Goal: Task Accomplishment & Management: Manage account settings

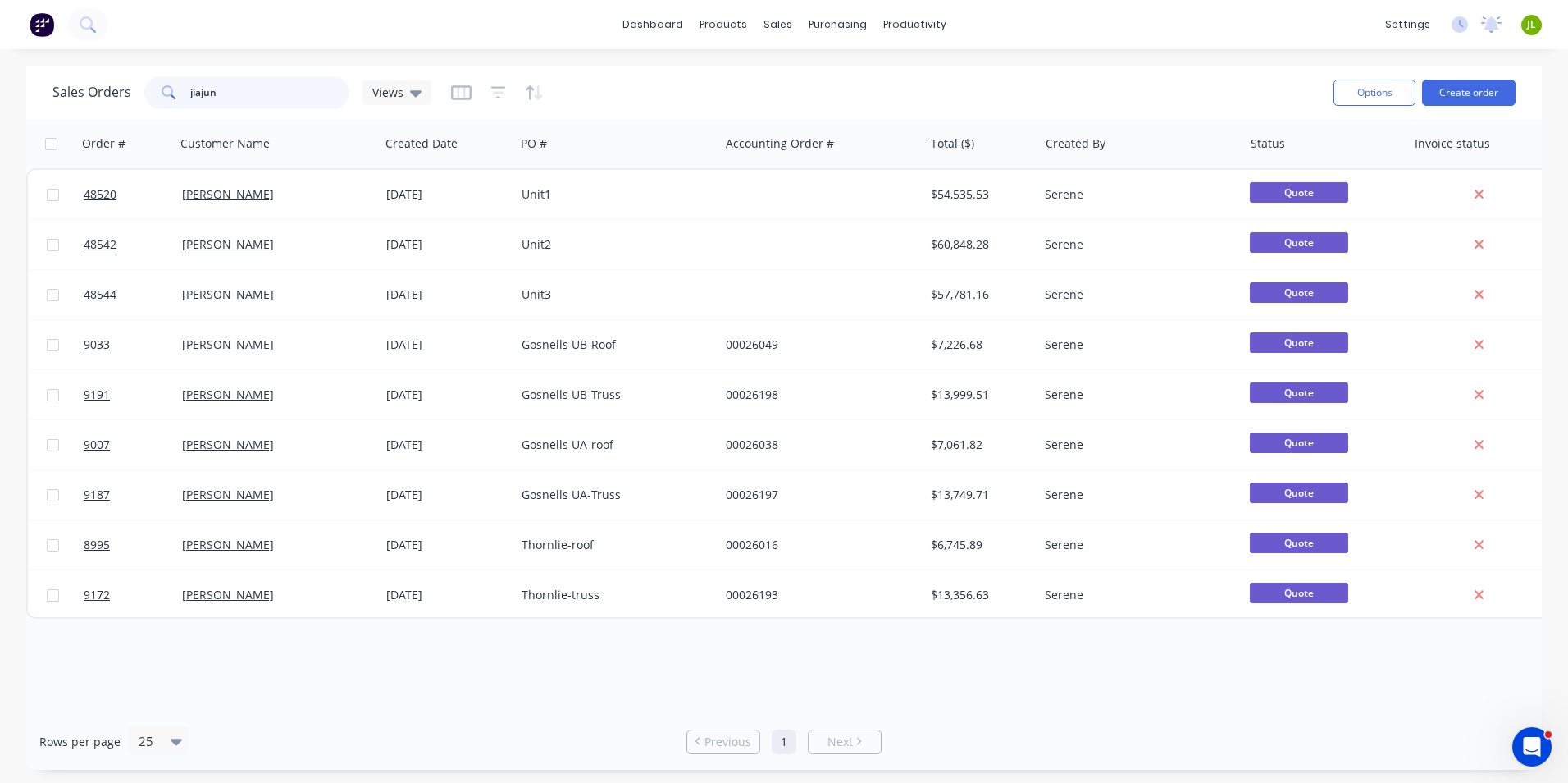
drag, startPoint x: 231, startPoint y: 92, endPoint x: 49, endPoint y: 92, distance: 182.0
click at [49, 92] on div "Sales Orders jiajun Views Options Create order" at bounding box center [784, 92] width 1516 height 54
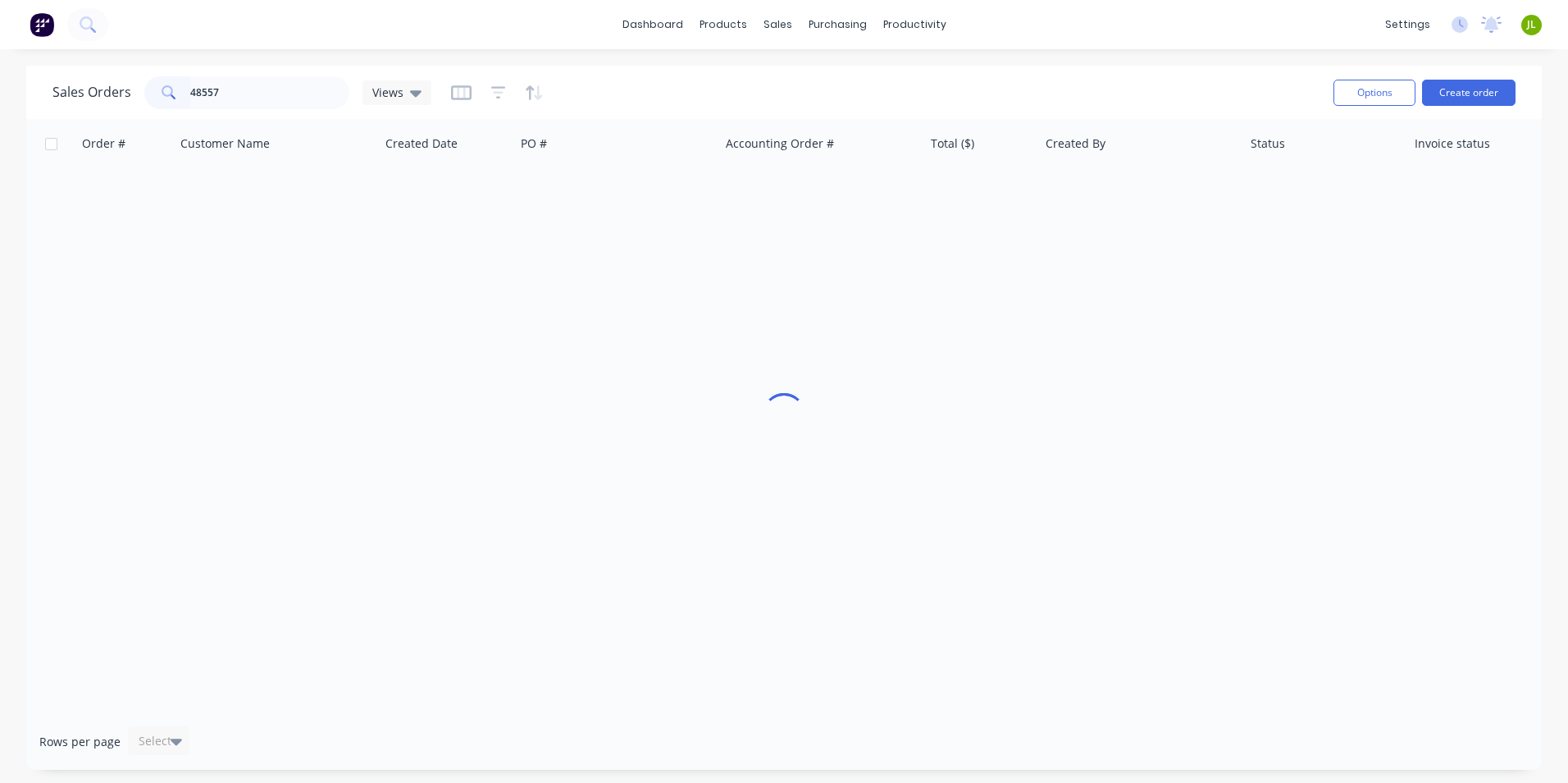
type input "48557"
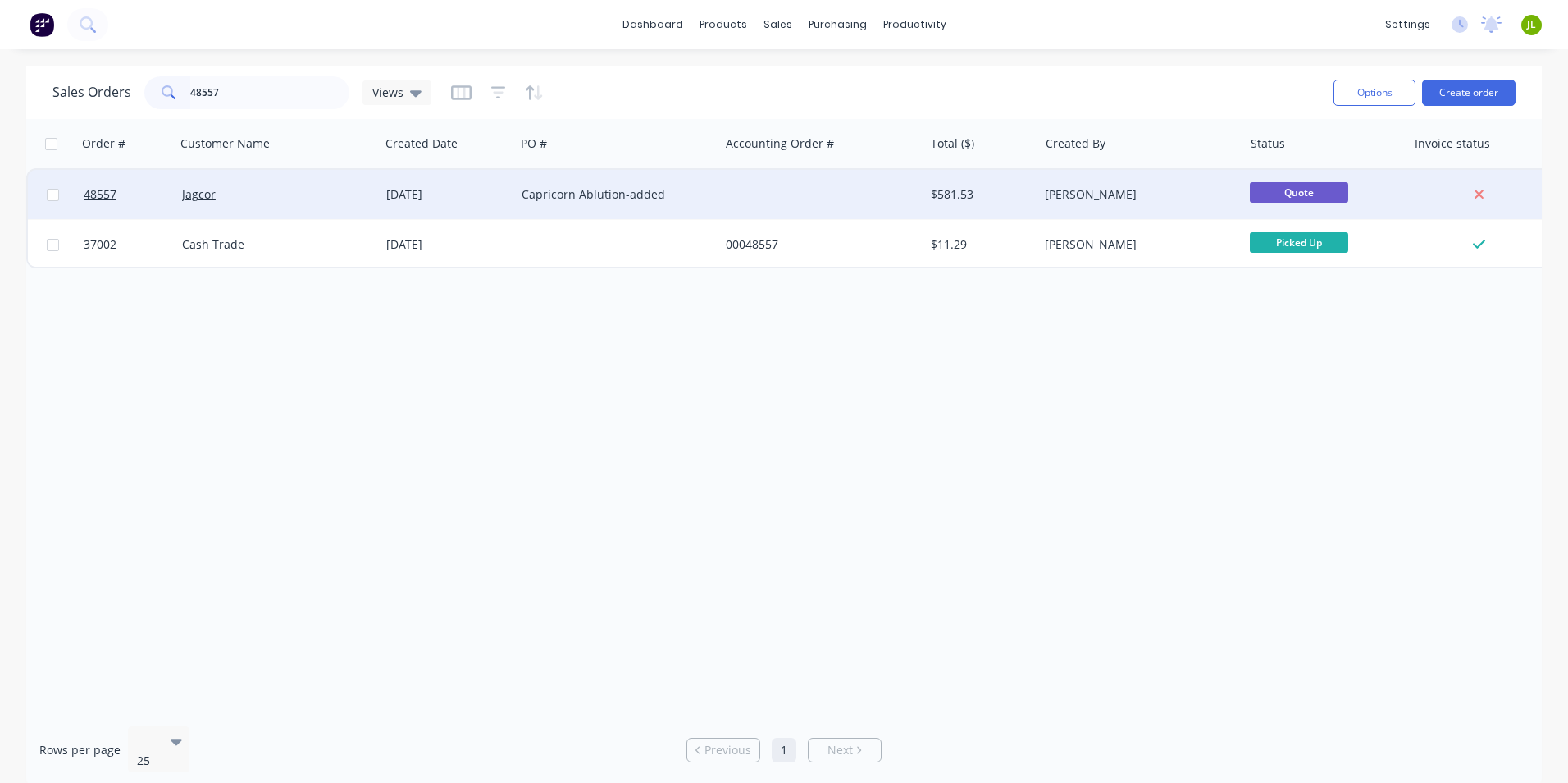
click at [748, 181] on div at bounding box center [820, 194] width 204 height 50
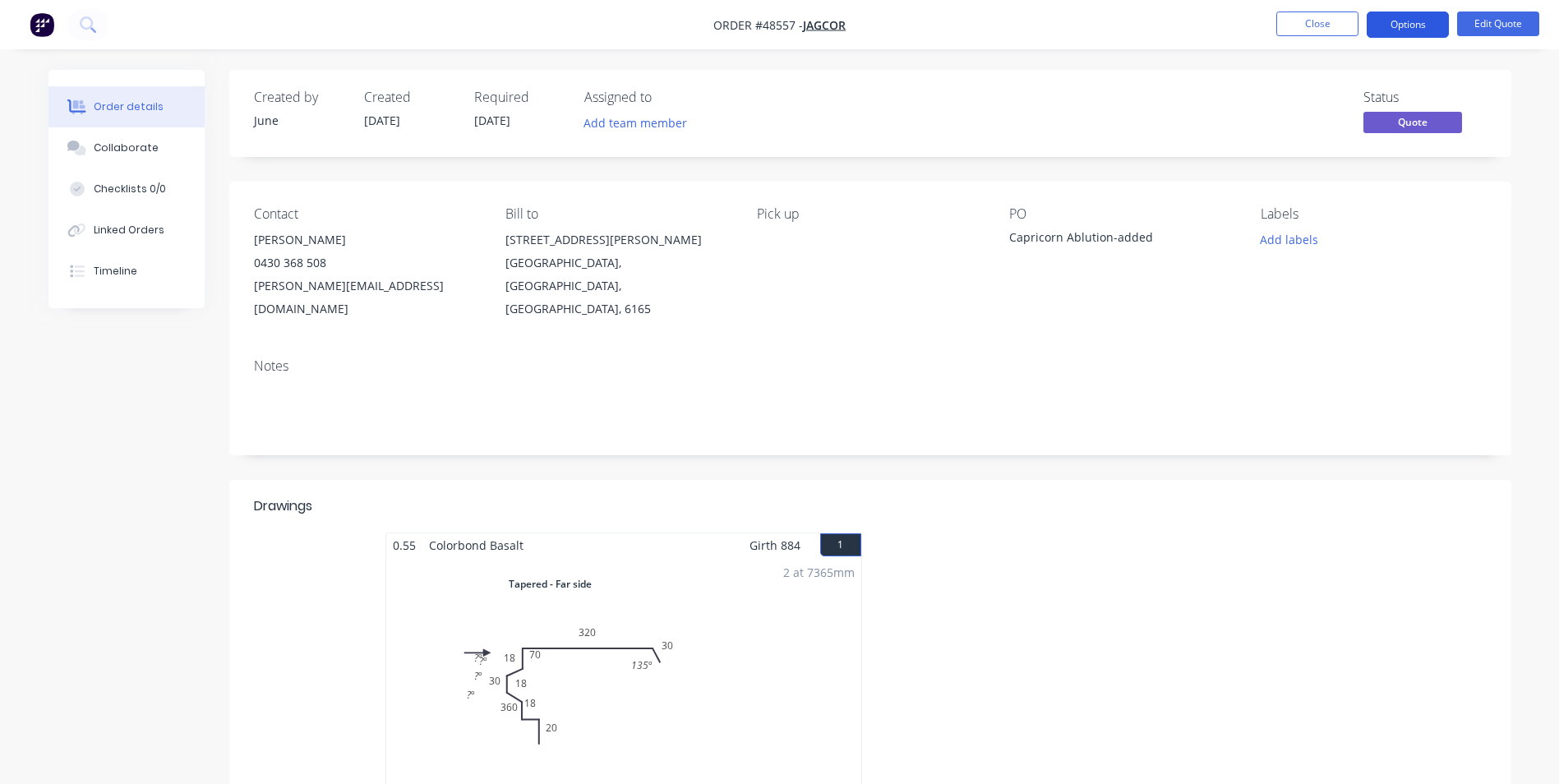
click at [1419, 29] on button "Options" at bounding box center [1408, 24] width 82 height 26
click at [1052, 68] on div "Order details Collaborate Checklists 0/0 Linked Orders Timeline Order details C…" at bounding box center [779, 686] width 1559 height 1372
click at [1439, 17] on button "Options" at bounding box center [1408, 24] width 82 height 26
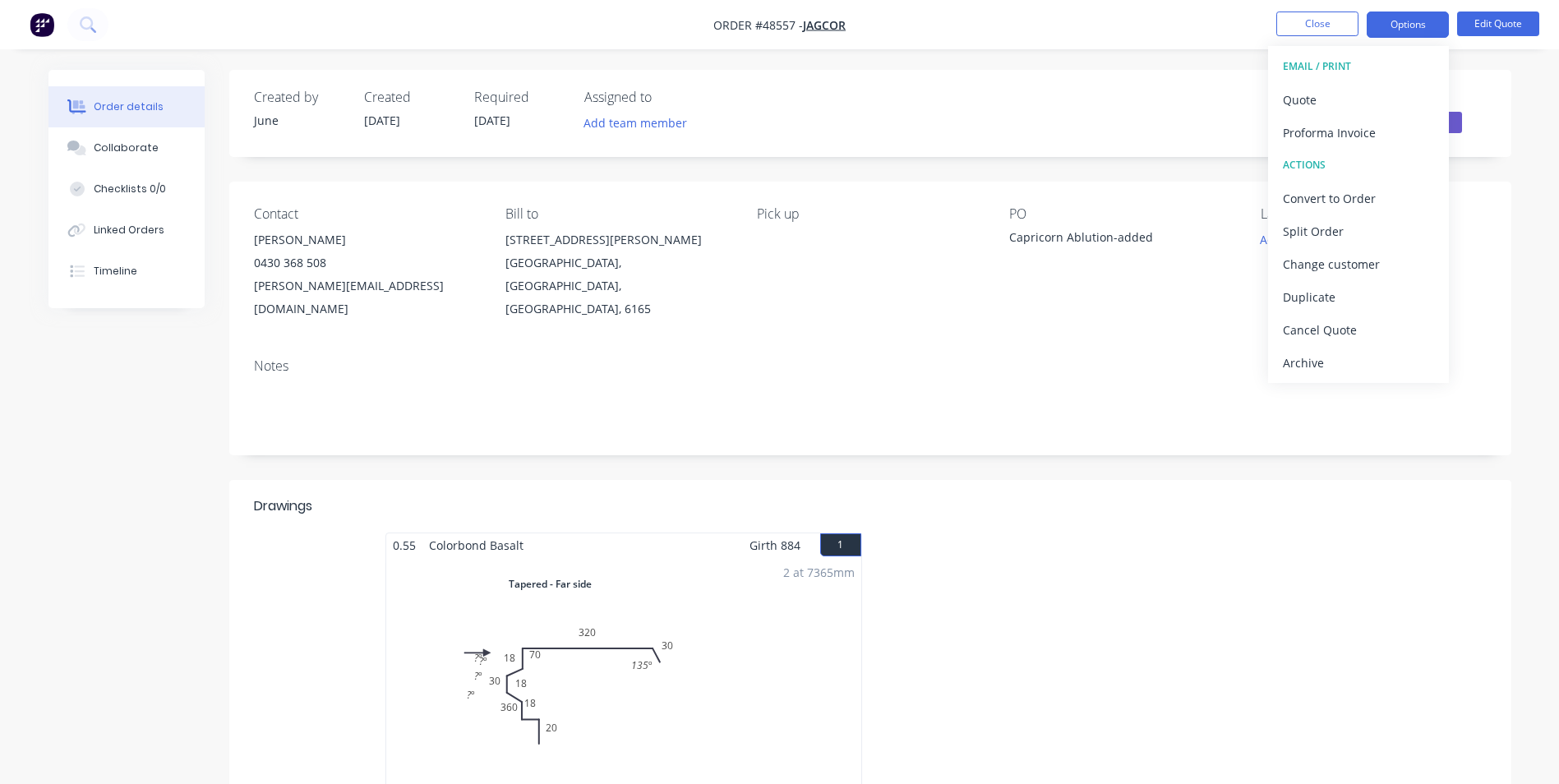
click at [927, 101] on div "Status Quote" at bounding box center [1118, 113] width 738 height 48
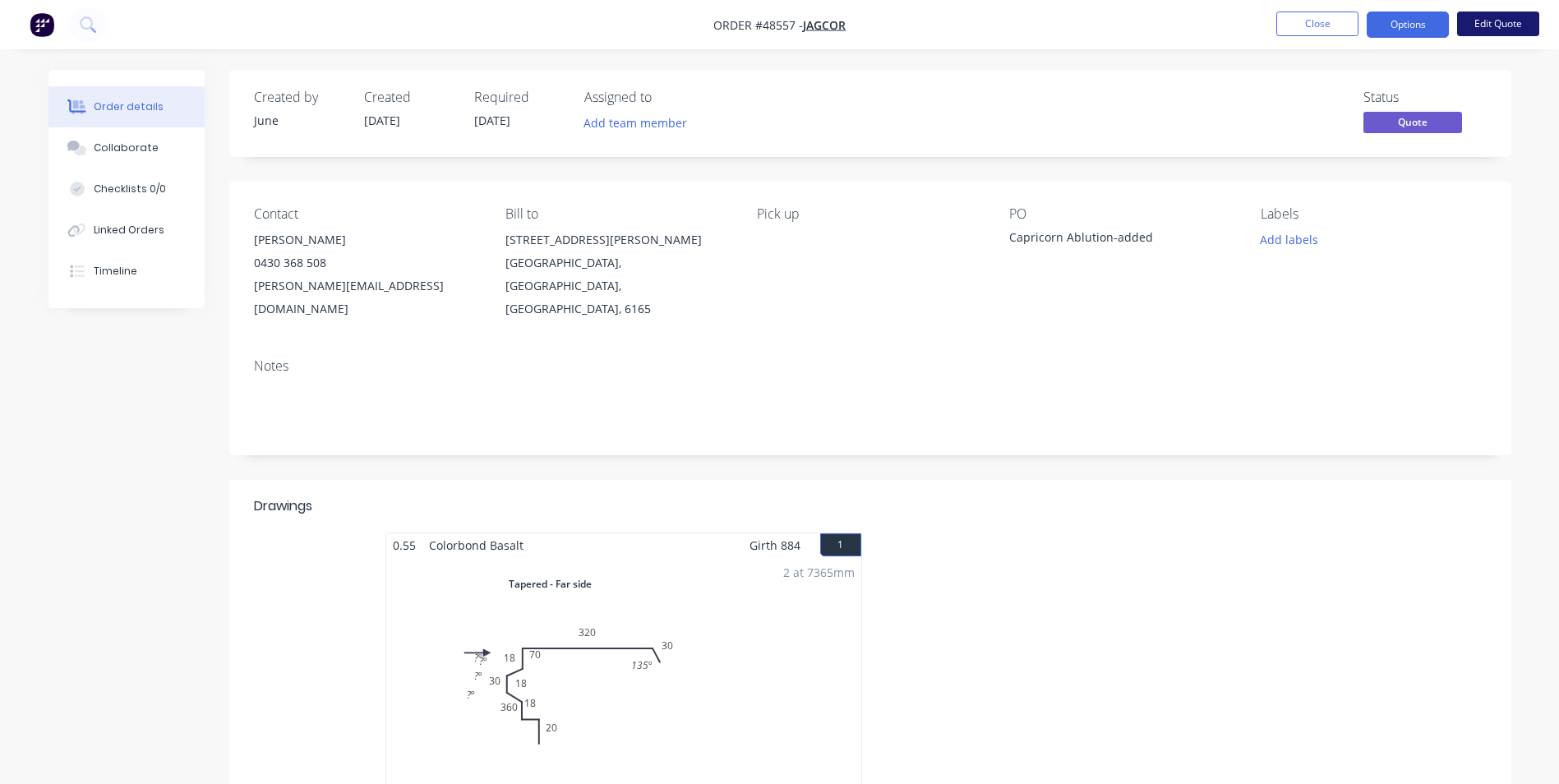
click at [1501, 18] on button "Edit Quote" at bounding box center [1498, 24] width 82 height 24
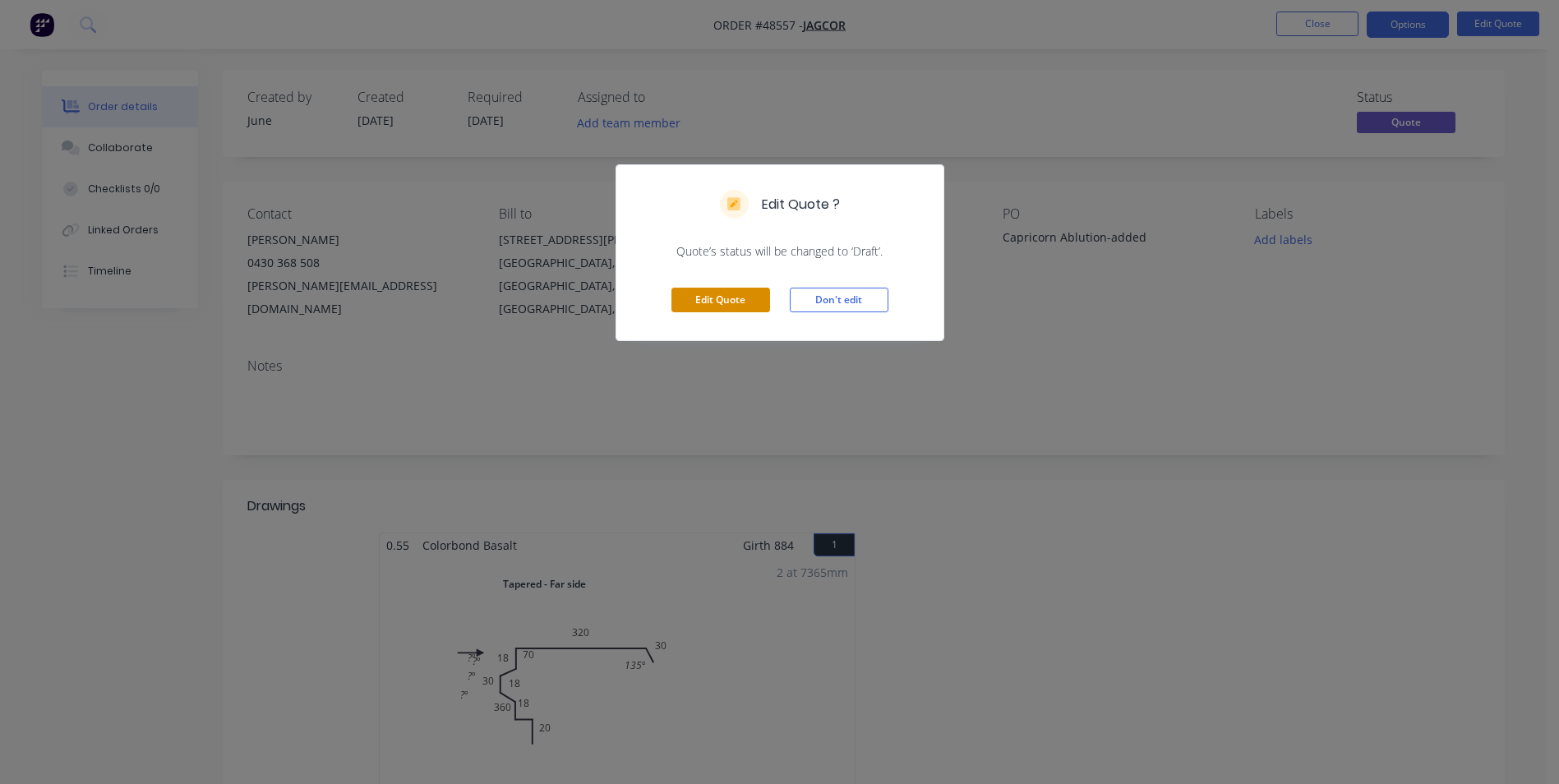
click at [727, 299] on button "Edit Quote" at bounding box center [720, 299] width 98 height 24
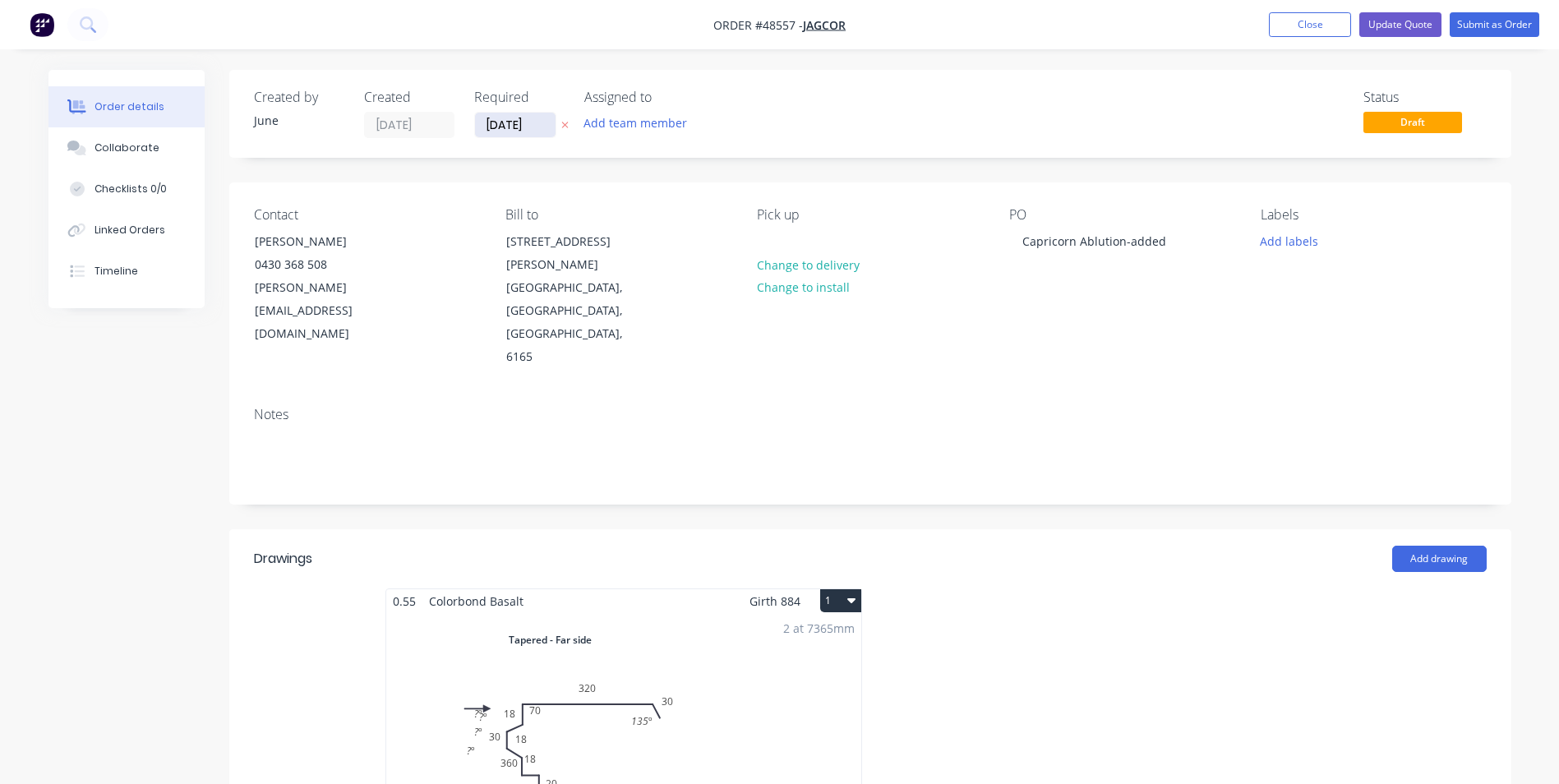
click at [507, 127] on input "27/08/25" at bounding box center [515, 124] width 81 height 24
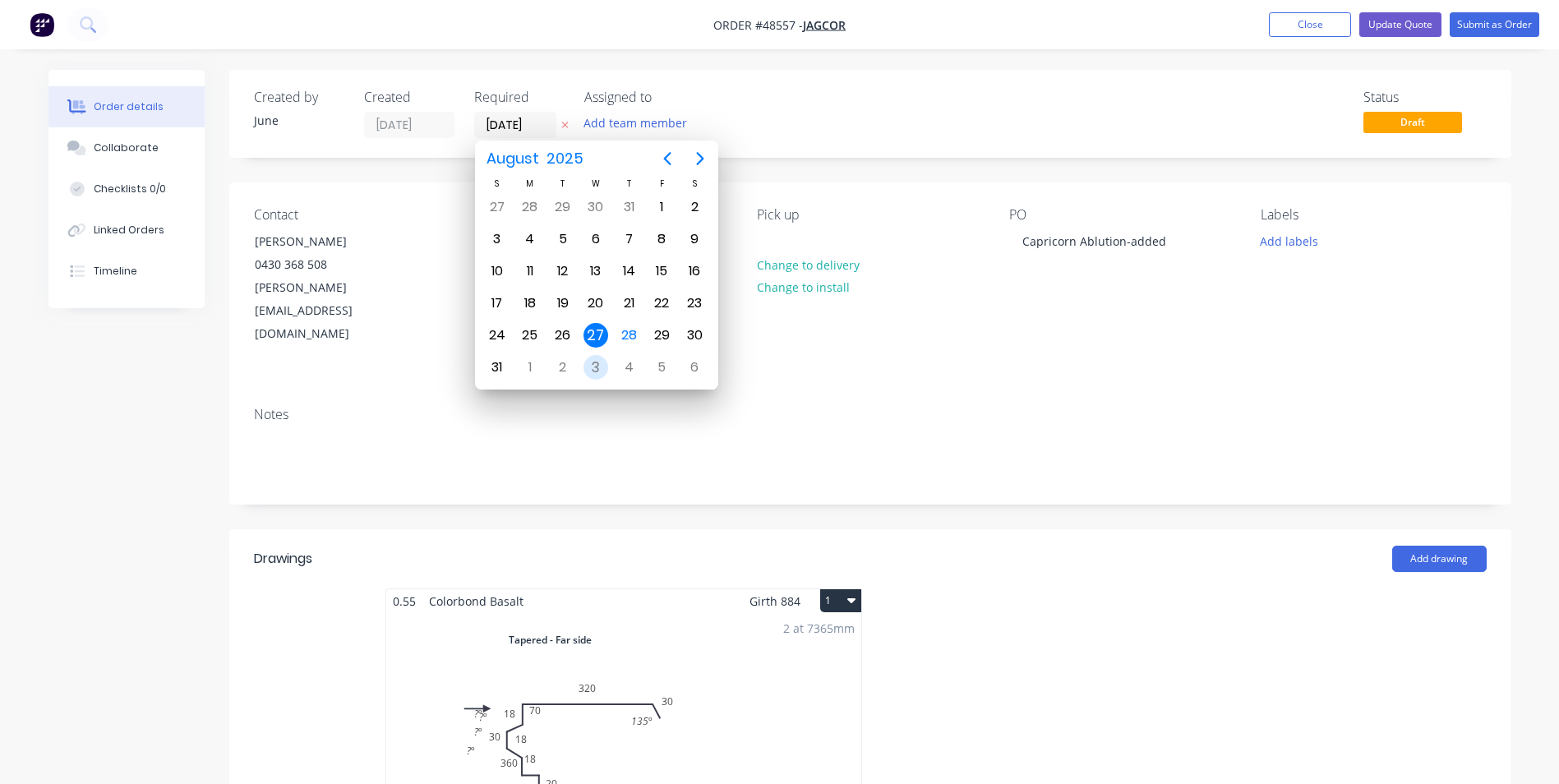
click at [605, 374] on div "3" at bounding box center [595, 366] width 24 height 24
type input "03/09/25"
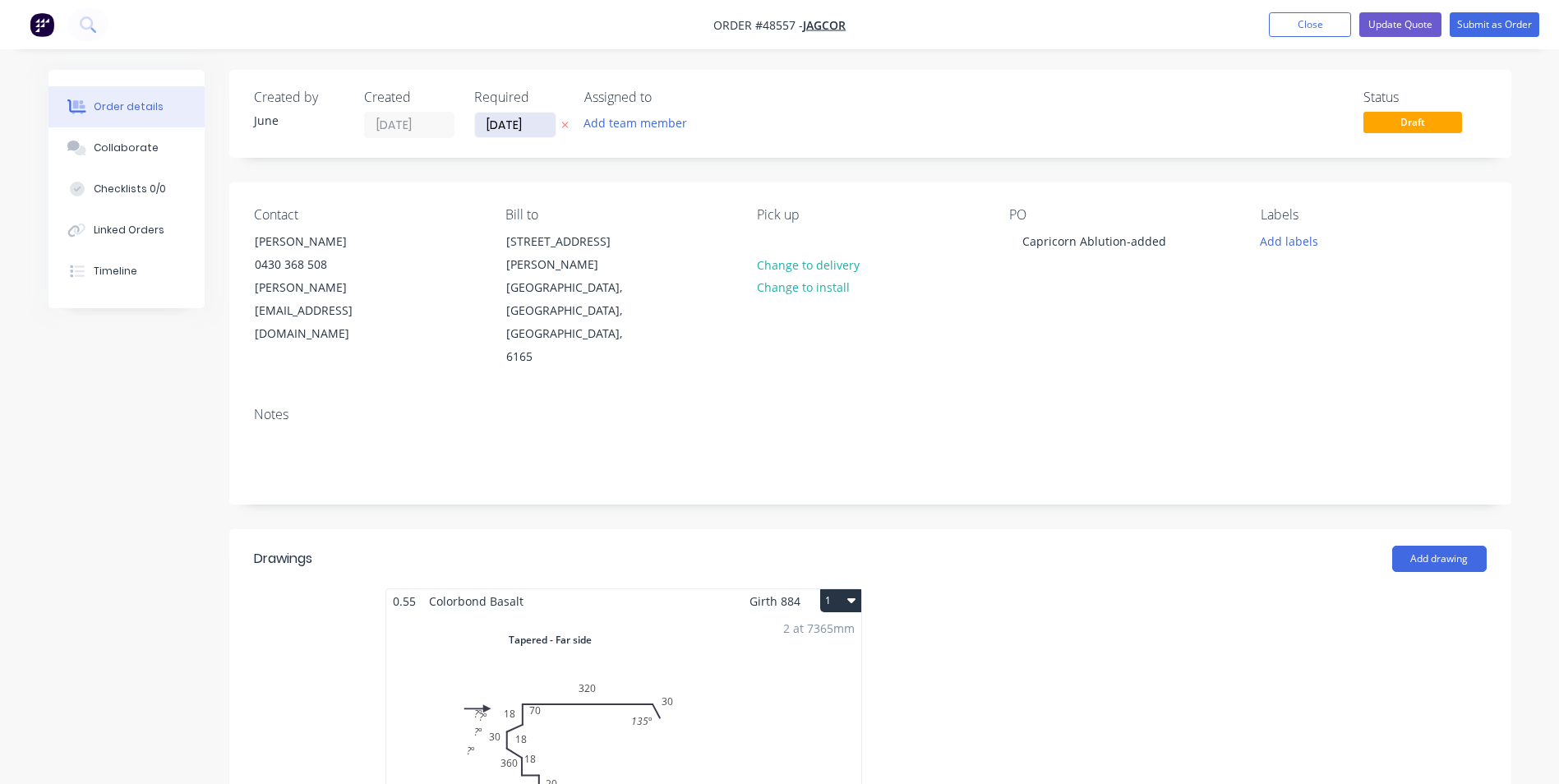
click at [525, 133] on input "03/09/25" at bounding box center [515, 124] width 81 height 24
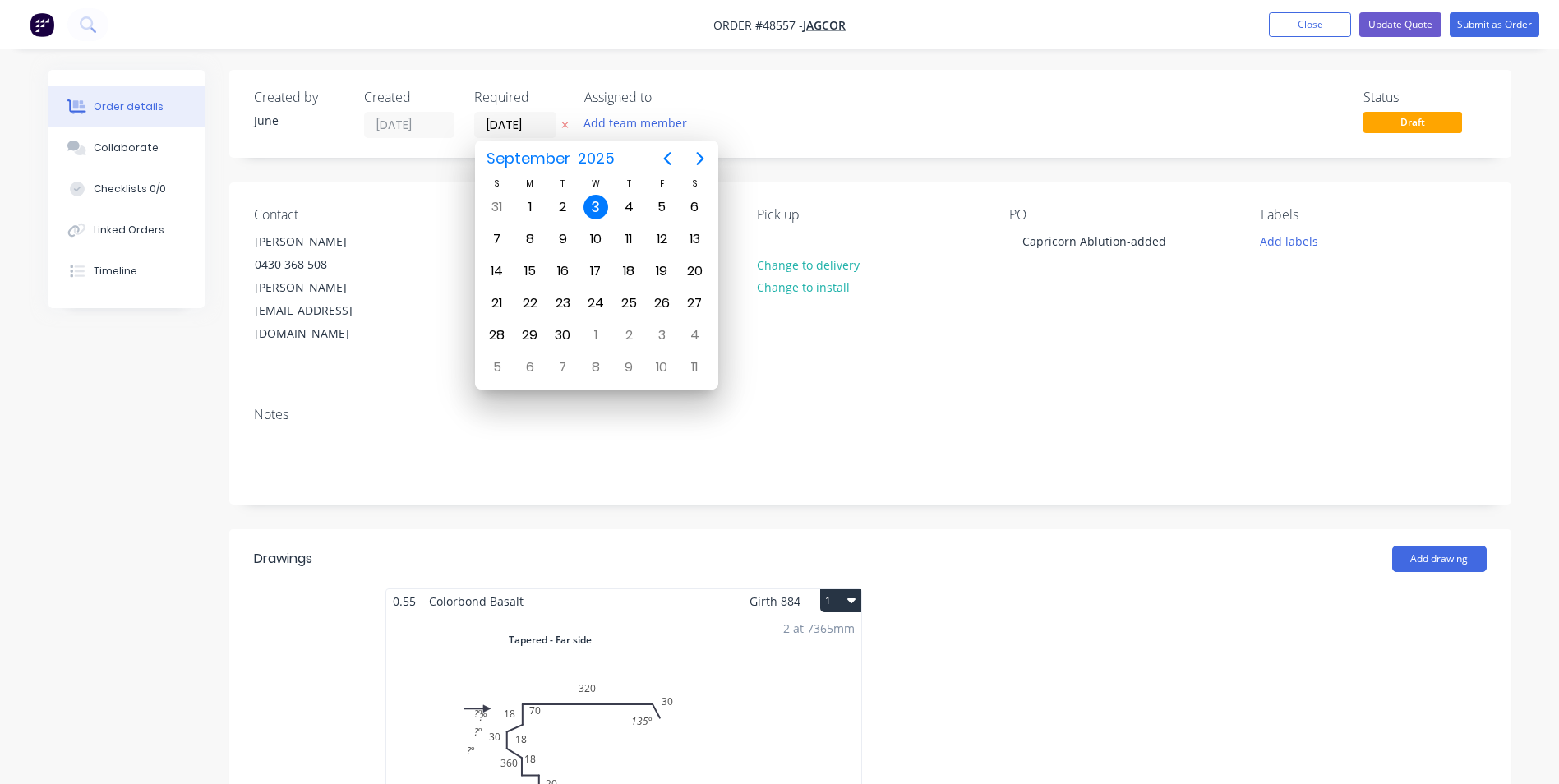
click at [852, 134] on div "Status Draft" at bounding box center [1118, 114] width 738 height 49
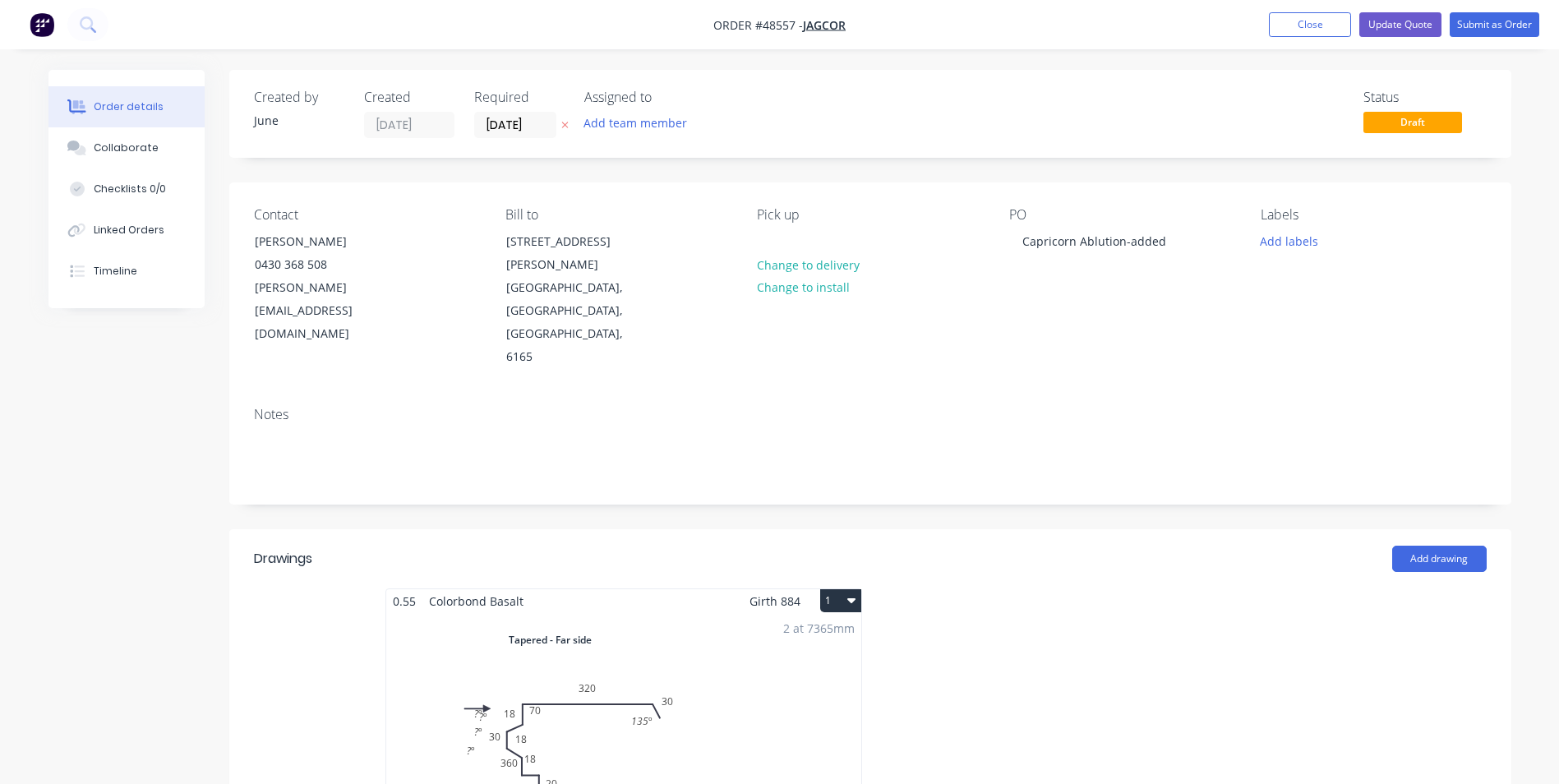
click at [1042, 150] on div "Created by June Created 27/08/25 Required 03/09/25 Assigned to Add team member …" at bounding box center [870, 113] width 1282 height 88
click at [1405, 22] on button "Update Quote" at bounding box center [1400, 24] width 82 height 24
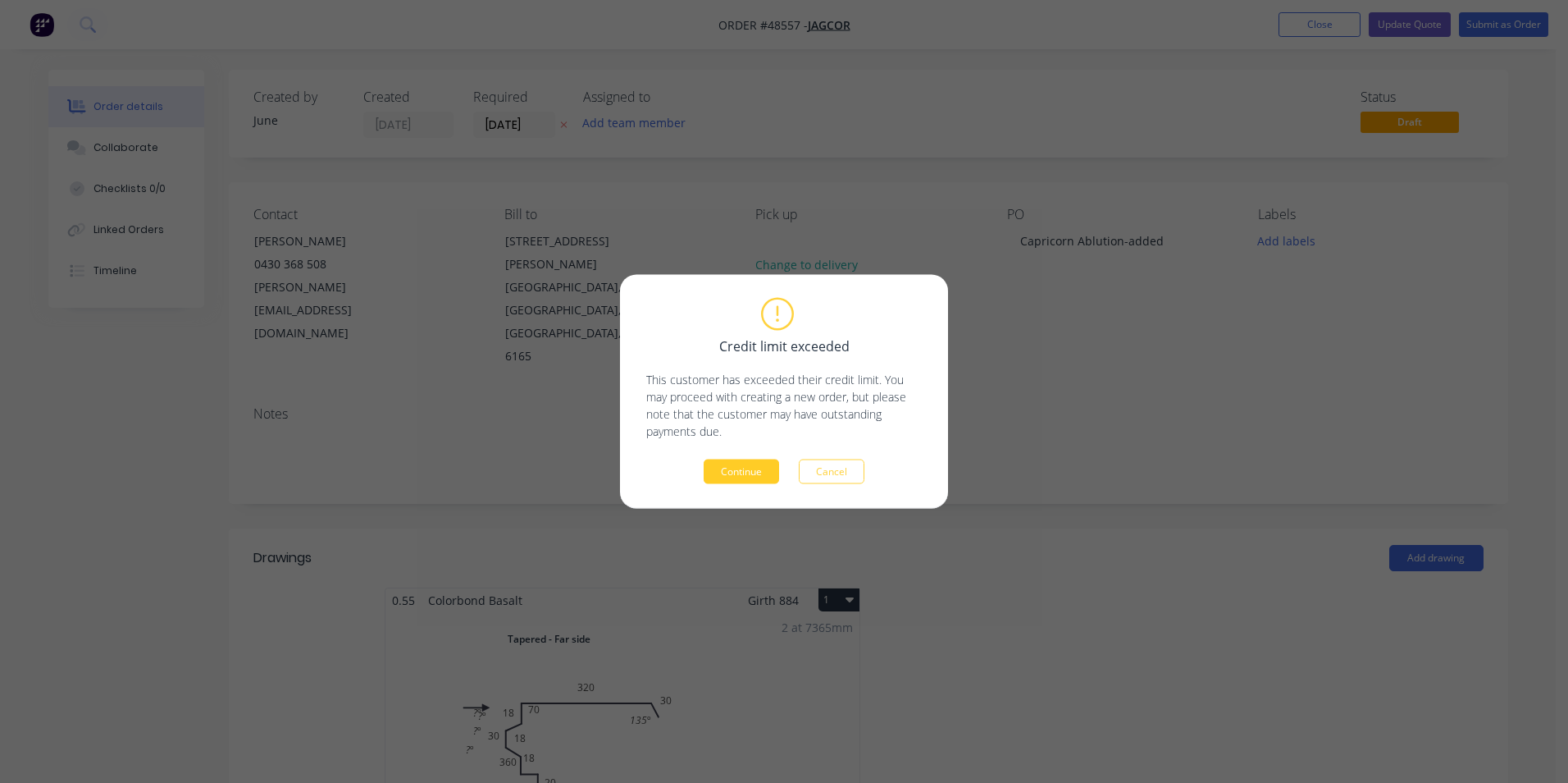
click at [777, 470] on button "Continue" at bounding box center [742, 471] width 76 height 24
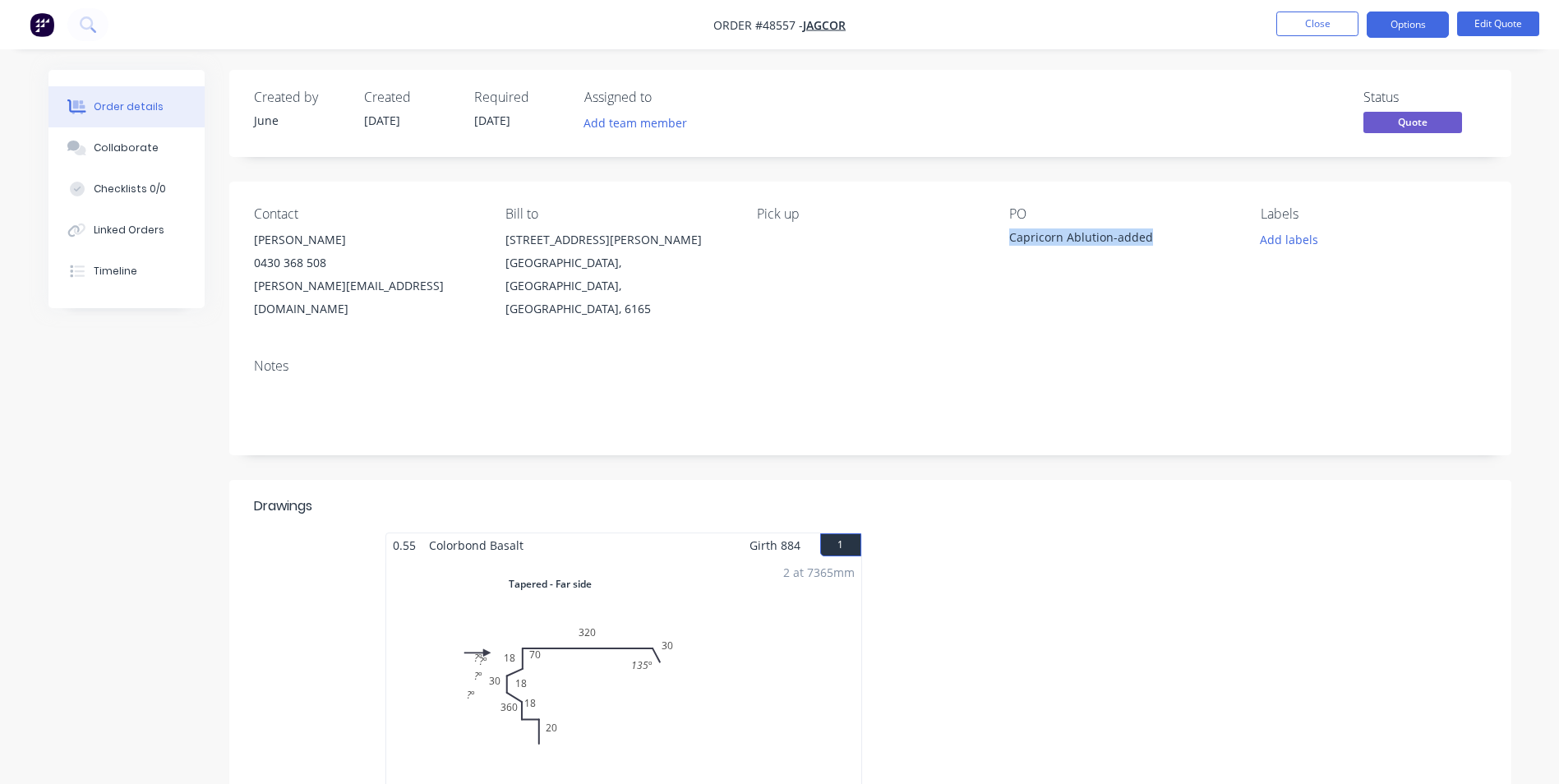
drag, startPoint x: 1159, startPoint y: 240, endPoint x: 1006, endPoint y: 234, distance: 153.1
click at [1006, 234] on div "Contact Rhys Fenwick 0430 368 508 rhys@jagcor.com.au Bill to 15 Hoyle Rd Hope V…" at bounding box center [870, 263] width 1282 height 164
copy div "Capricorn Ablution-added"
click at [1315, 27] on button "Close" at bounding box center [1317, 24] width 82 height 24
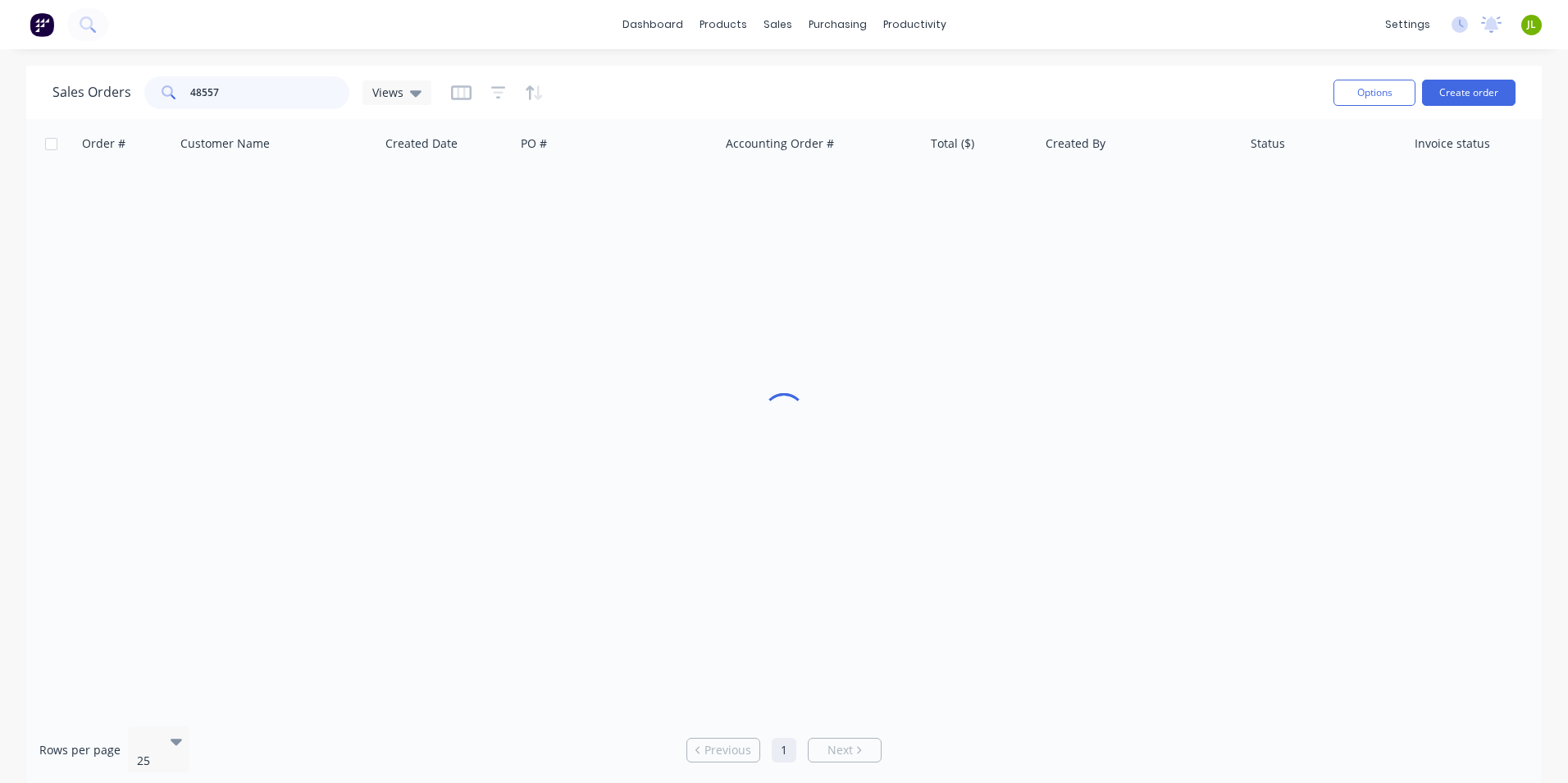
drag, startPoint x: 239, startPoint y: 91, endPoint x: 122, endPoint y: 94, distance: 117.0
click at [122, 94] on div "Sales Orders 48557 Views" at bounding box center [242, 92] width 379 height 33
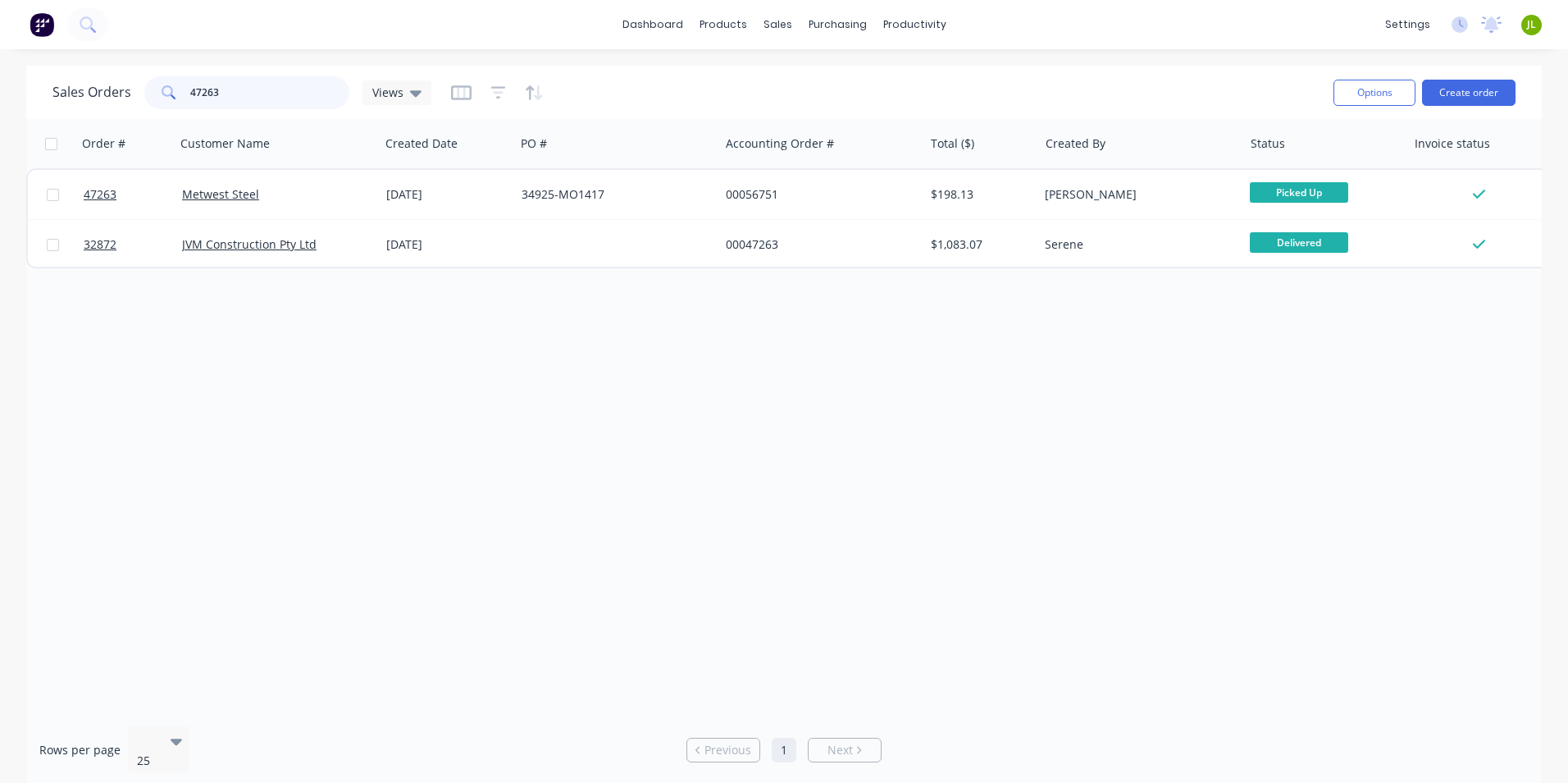
drag, startPoint x: 192, startPoint y: 87, endPoint x: 281, endPoint y: 87, distance: 89.0
click at [281, 87] on input "47263" at bounding box center [270, 92] width 160 height 33
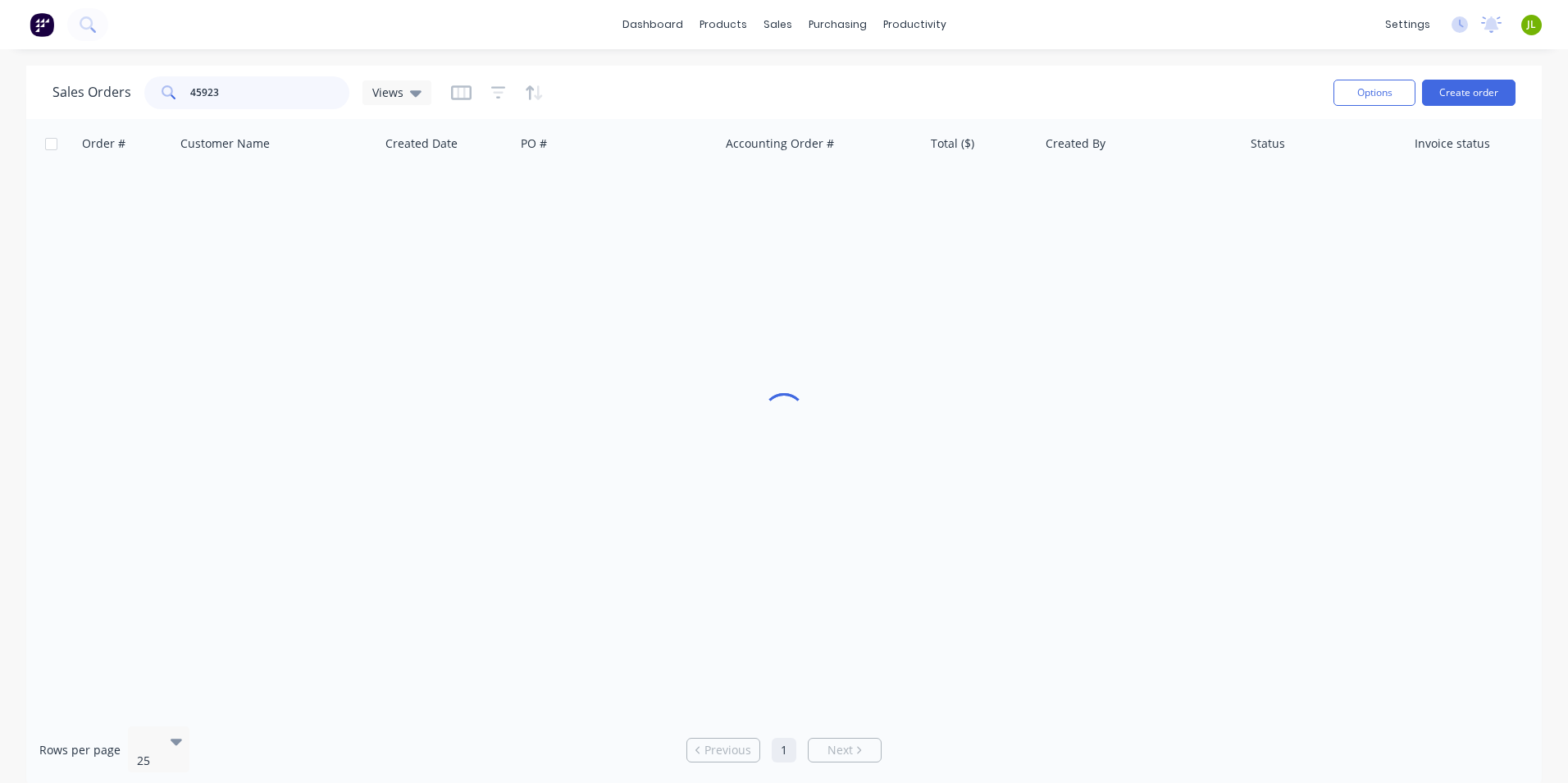
type input "45923"
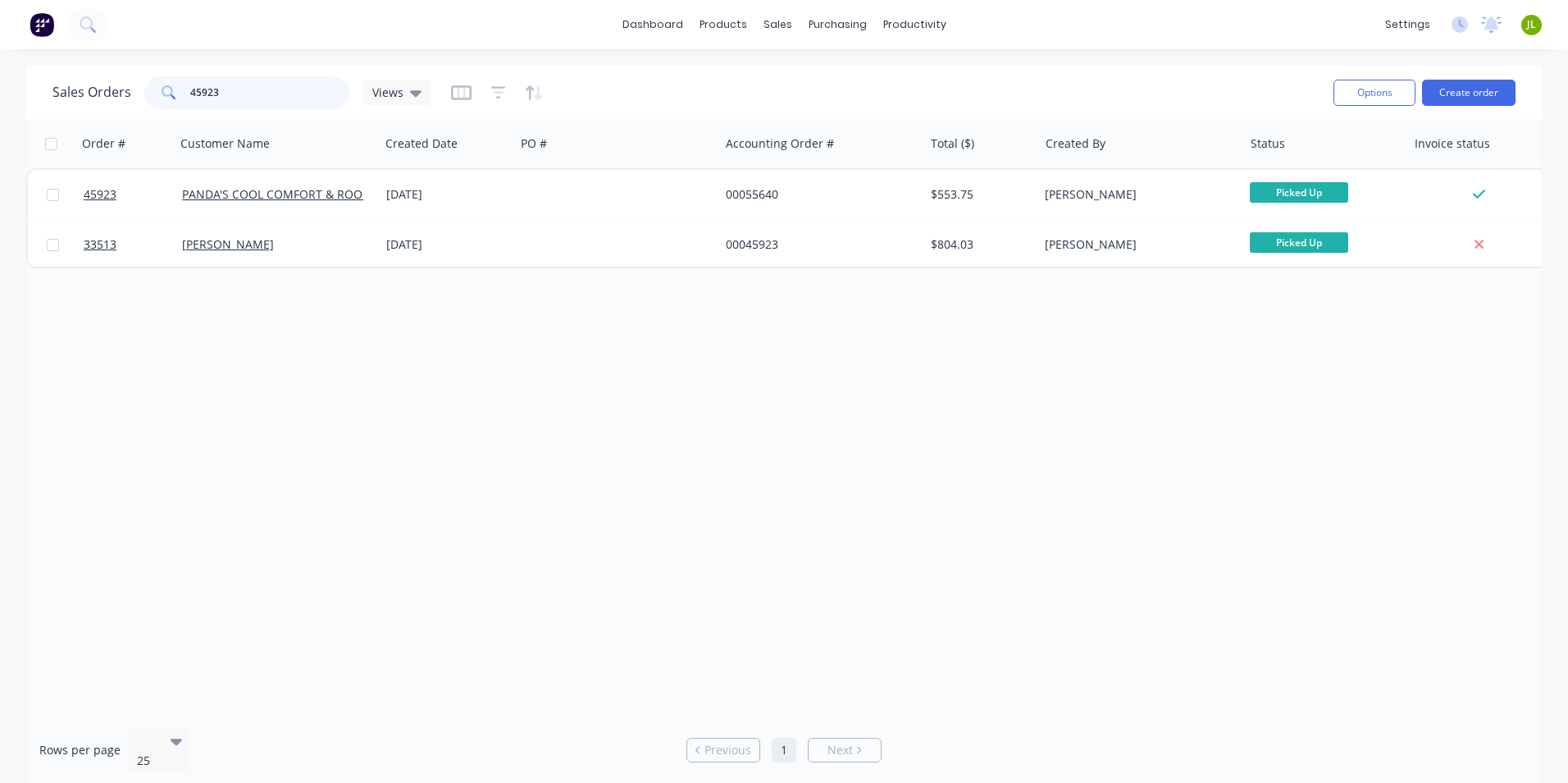
drag, startPoint x: 330, startPoint y: 94, endPoint x: 346, endPoint y: 100, distance: 17.1
click at [329, 92] on input "45923" at bounding box center [270, 92] width 160 height 33
click at [622, 444] on div "Order # Customer Name Created Date PO # Accounting Order # Total ($) Created By…" at bounding box center [784, 416] width 1516 height 594
drag, startPoint x: 927, startPoint y: 136, endPoint x: 937, endPoint y: 132, distance: 10.8
click at [927, 136] on link "Delivery Scheduling" at bounding box center [977, 144] width 217 height 33
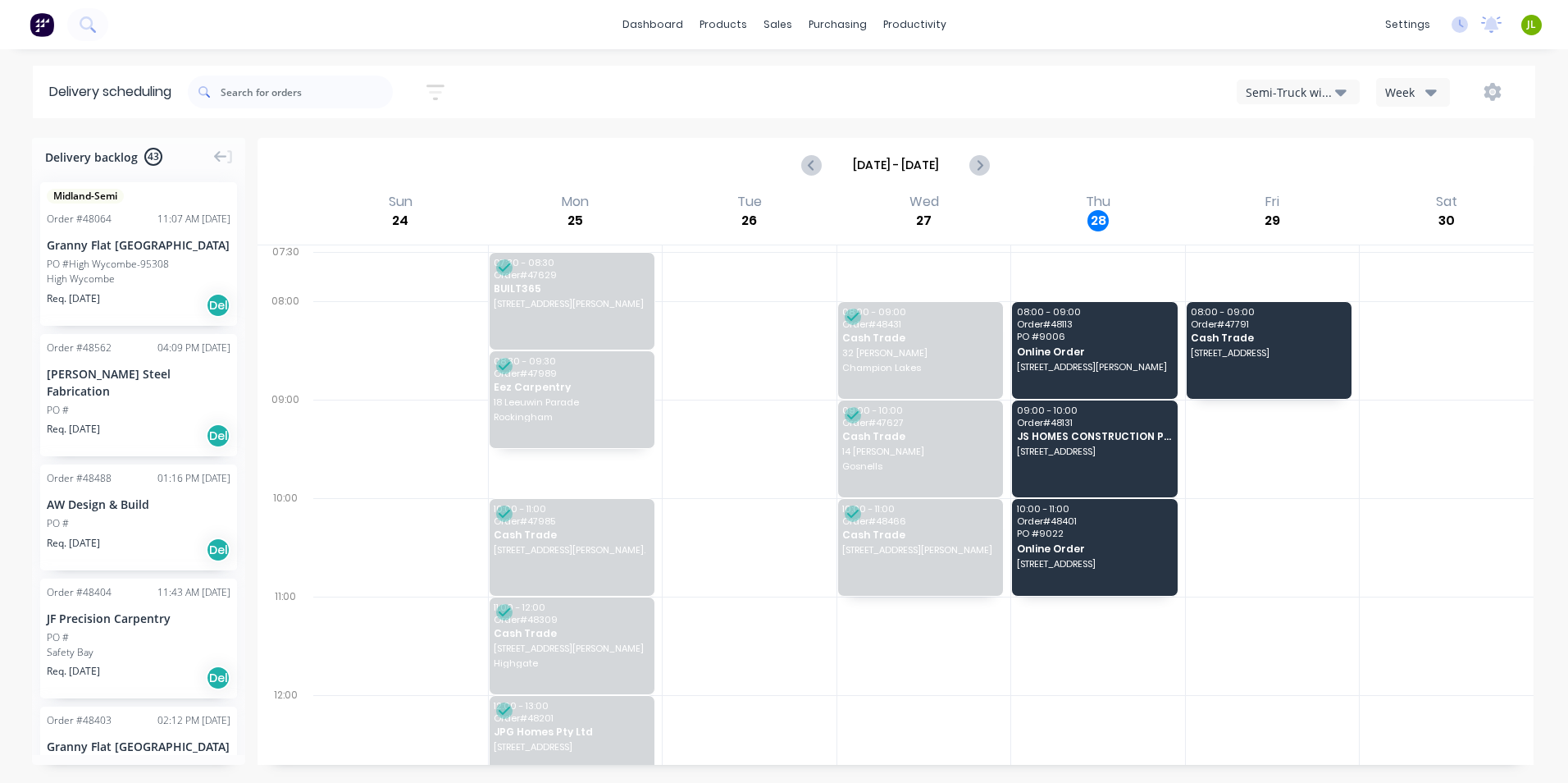
click at [1279, 100] on div "Semi-Truck with Hiab" at bounding box center [1290, 92] width 90 height 18
click at [1302, 196] on div "Utes Delivery" at bounding box center [1319, 199] width 163 height 33
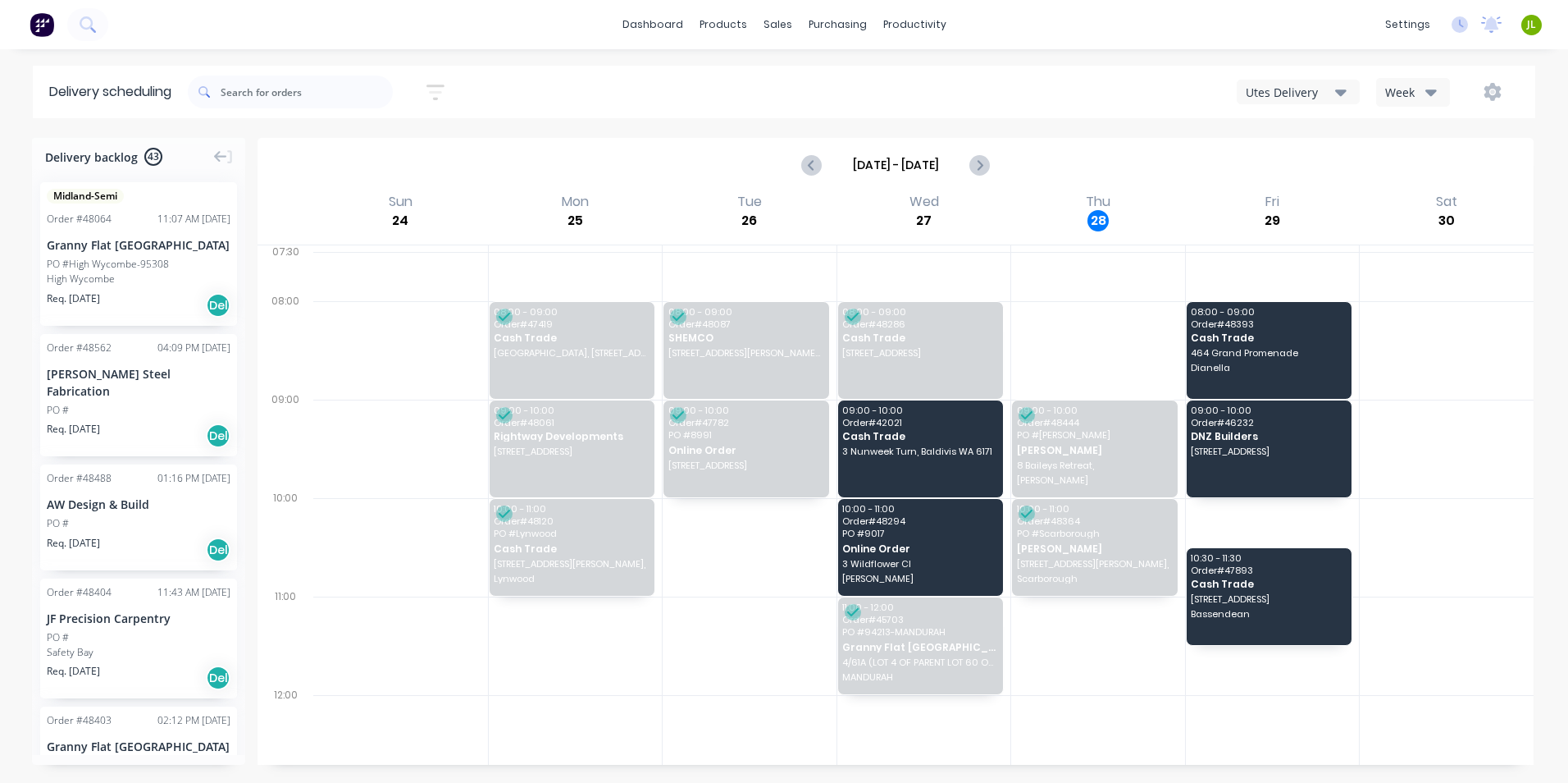
drag, startPoint x: 652, startPoint y: 185, endPoint x: 680, endPoint y: 201, distance: 32.2
click at [652, 185] on div "[DATE] - [DATE]" at bounding box center [895, 164] width 1273 height 51
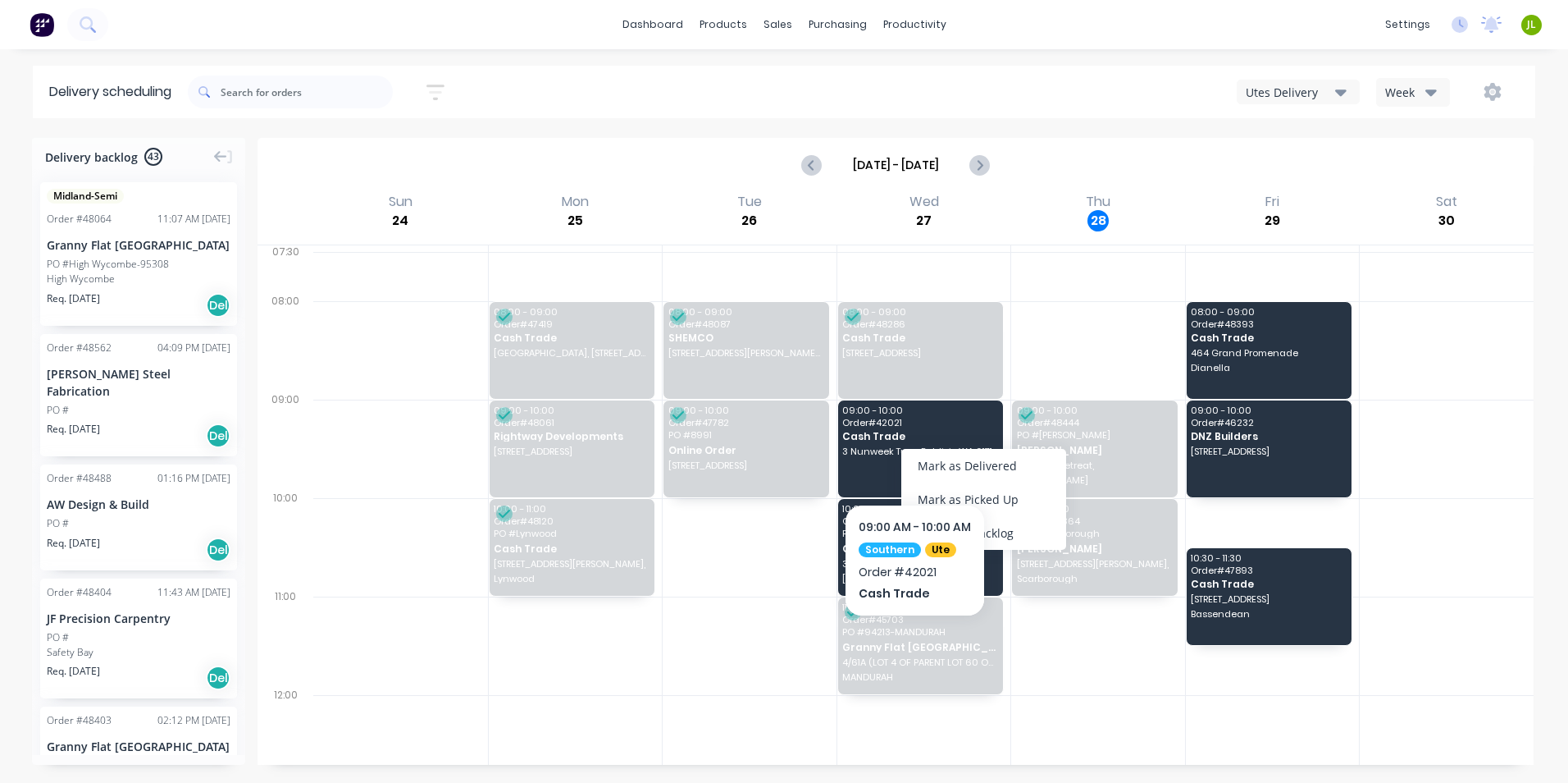
click at [908, 463] on div "Mark as Delivered" at bounding box center [983, 466] width 165 height 34
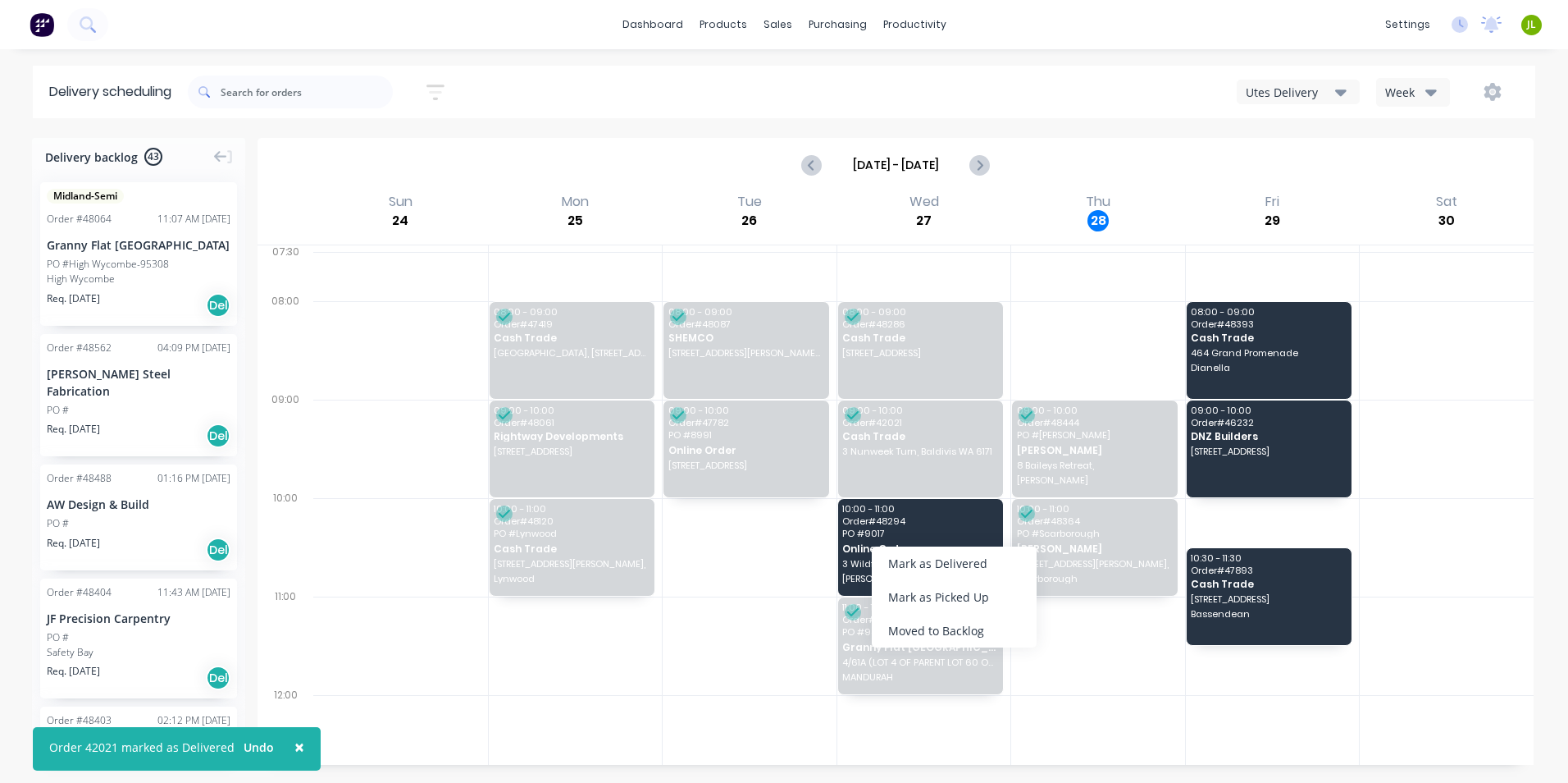
click at [908, 554] on div "Mark as Delivered" at bounding box center [954, 563] width 165 height 34
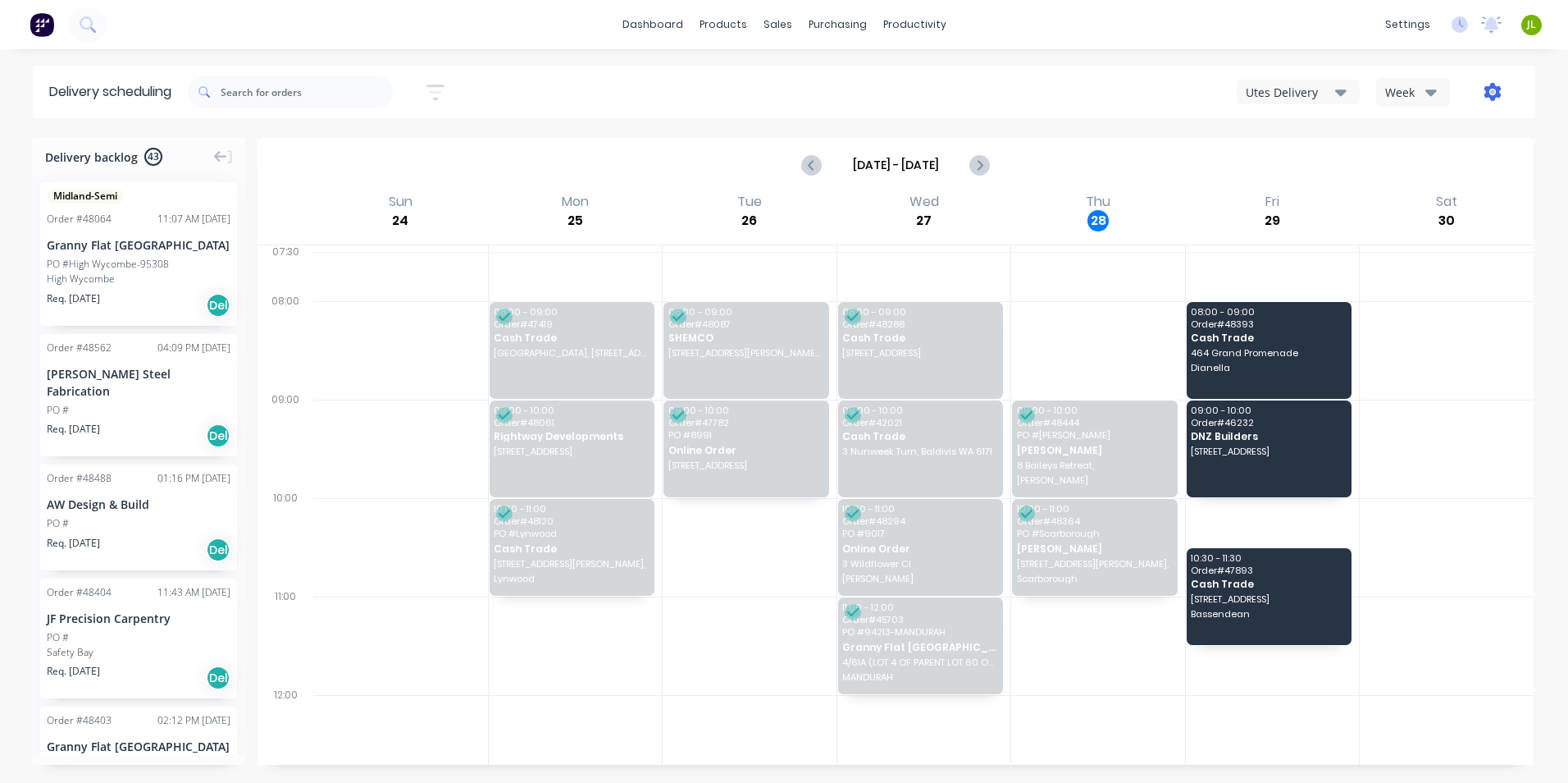
click at [1487, 85] on icon "button" at bounding box center [1493, 92] width 18 height 18
click at [1509, 164] on button "Settings" at bounding box center [1441, 168] width 156 height 33
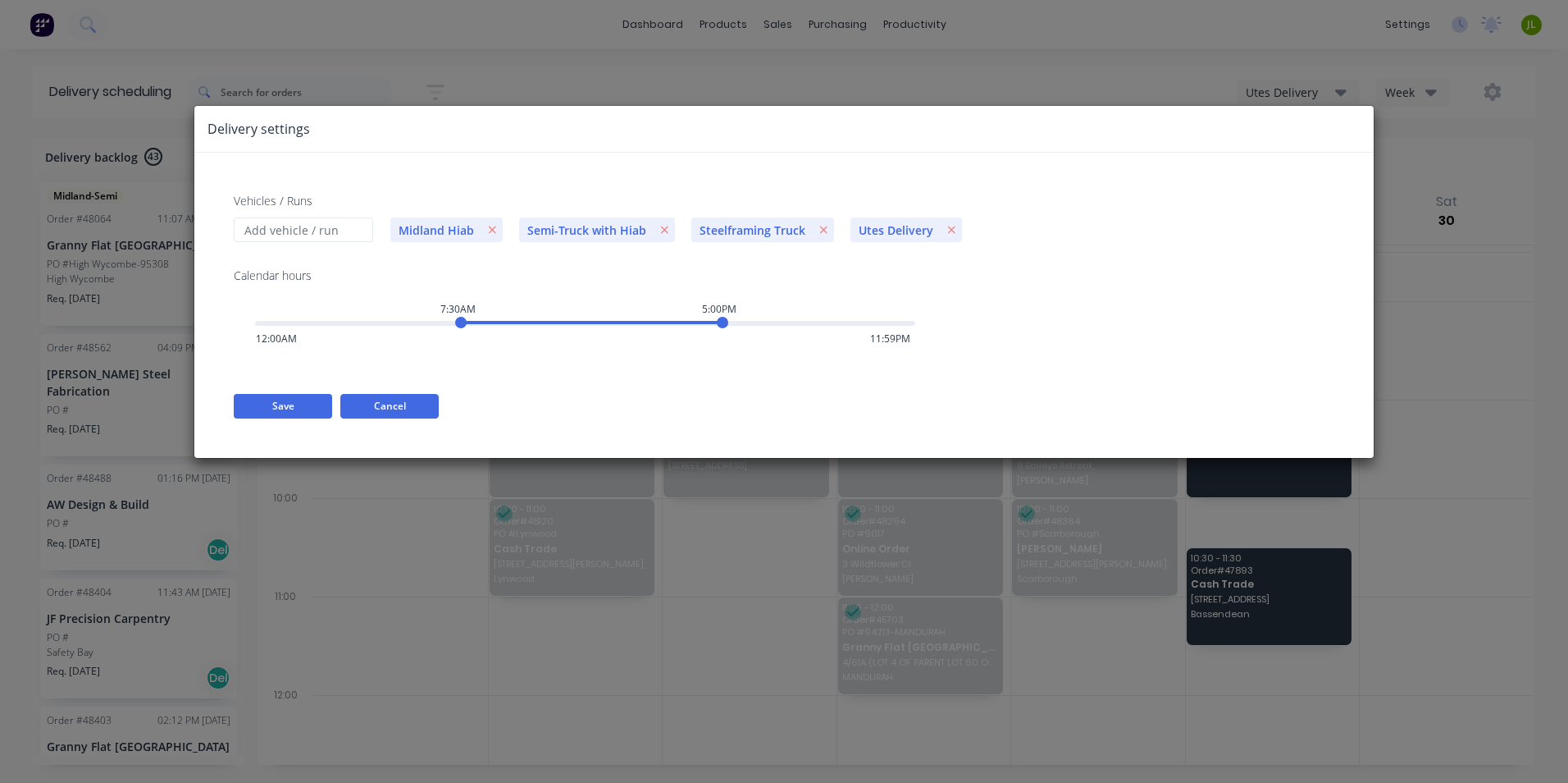
drag, startPoint x: 407, startPoint y: 409, endPoint x: 560, endPoint y: 339, distance: 168.3
click at [406, 407] on button "Cancel" at bounding box center [389, 405] width 98 height 24
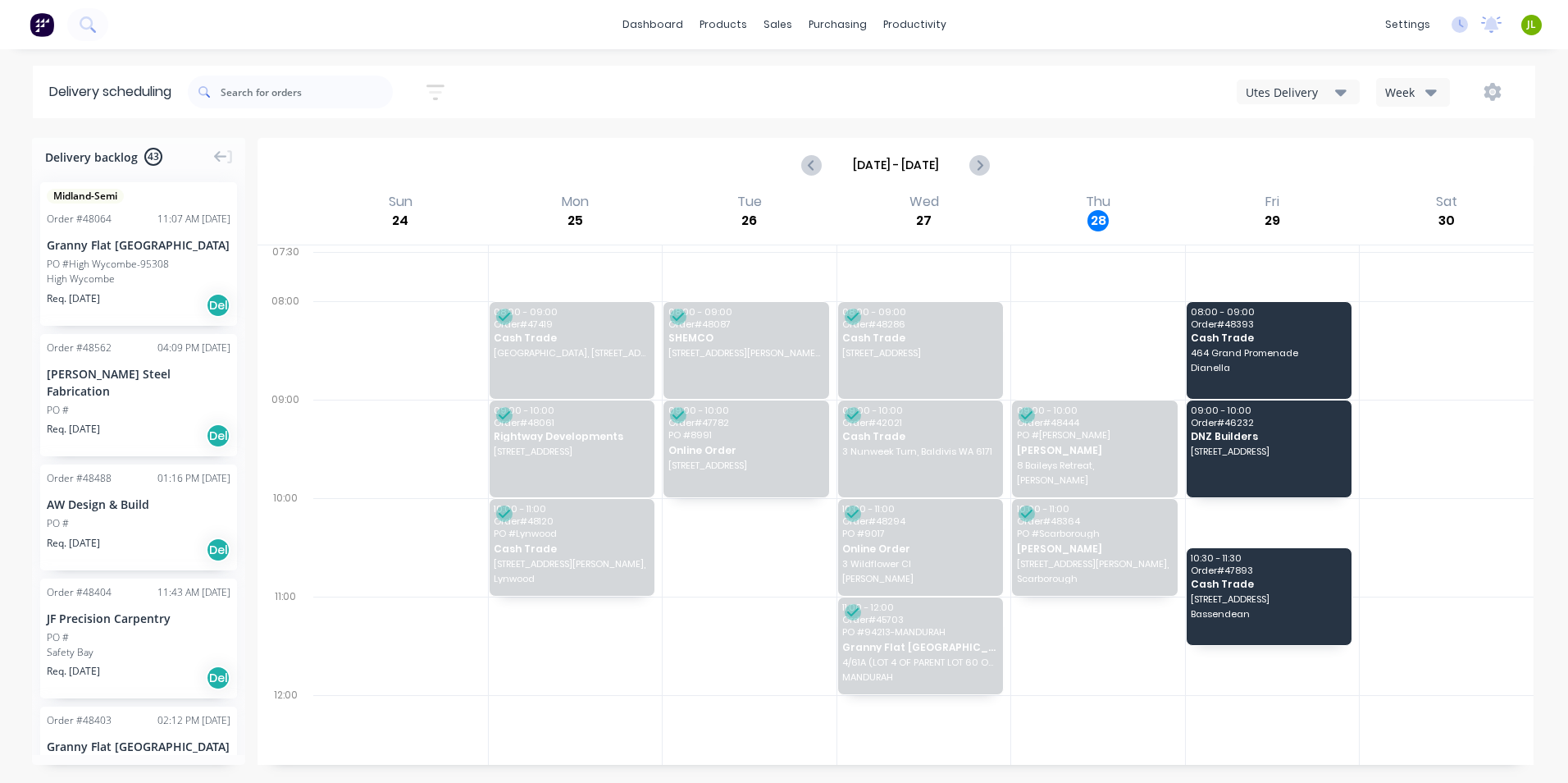
click at [1482, 92] on button "button" at bounding box center [1492, 91] width 53 height 29
click at [1478, 139] on div "Run Sheet" at bounding box center [1440, 136] width 127 height 23
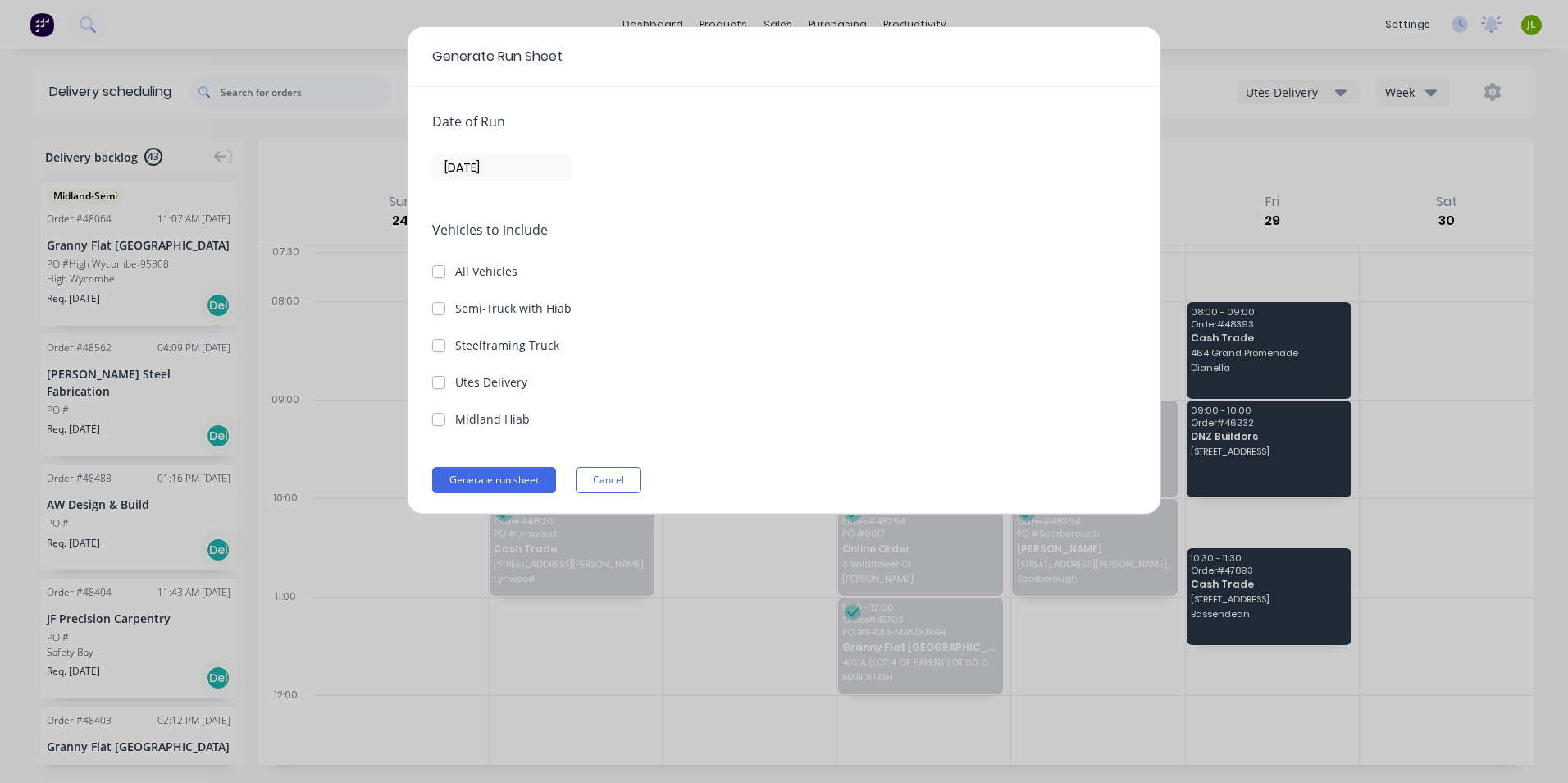
click at [500, 381] on label "Utes Delivery" at bounding box center [492, 382] width 72 height 18
click at [445, 381] on Delivery "Utes Delivery" at bounding box center [439, 381] width 13 height 16
checkbox Delivery "true"
click at [500, 165] on input "[DATE]" at bounding box center [502, 167] width 138 height 24
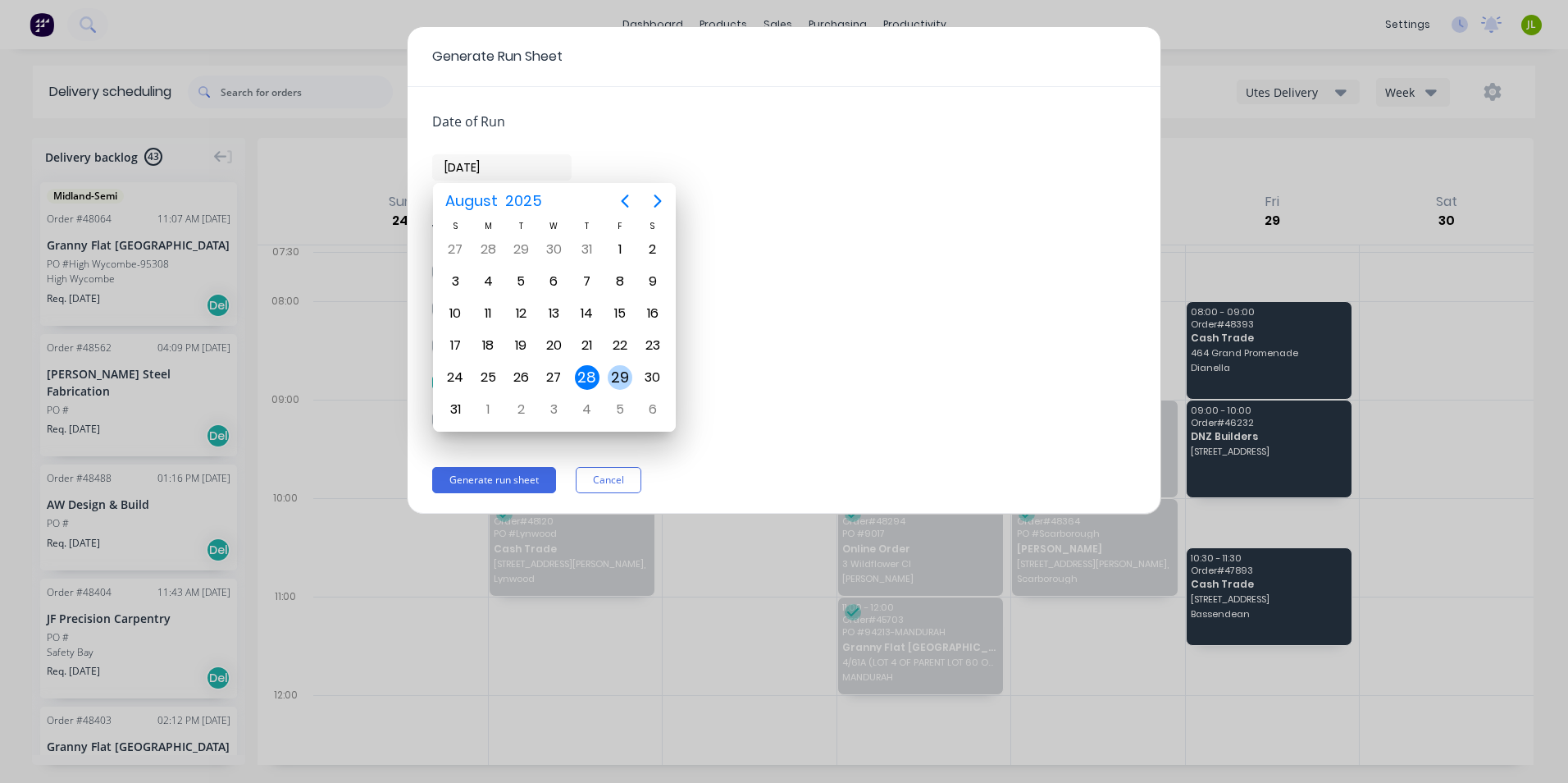
click at [627, 382] on div "29" at bounding box center [619, 377] width 24 height 24
type input "[DATE]"
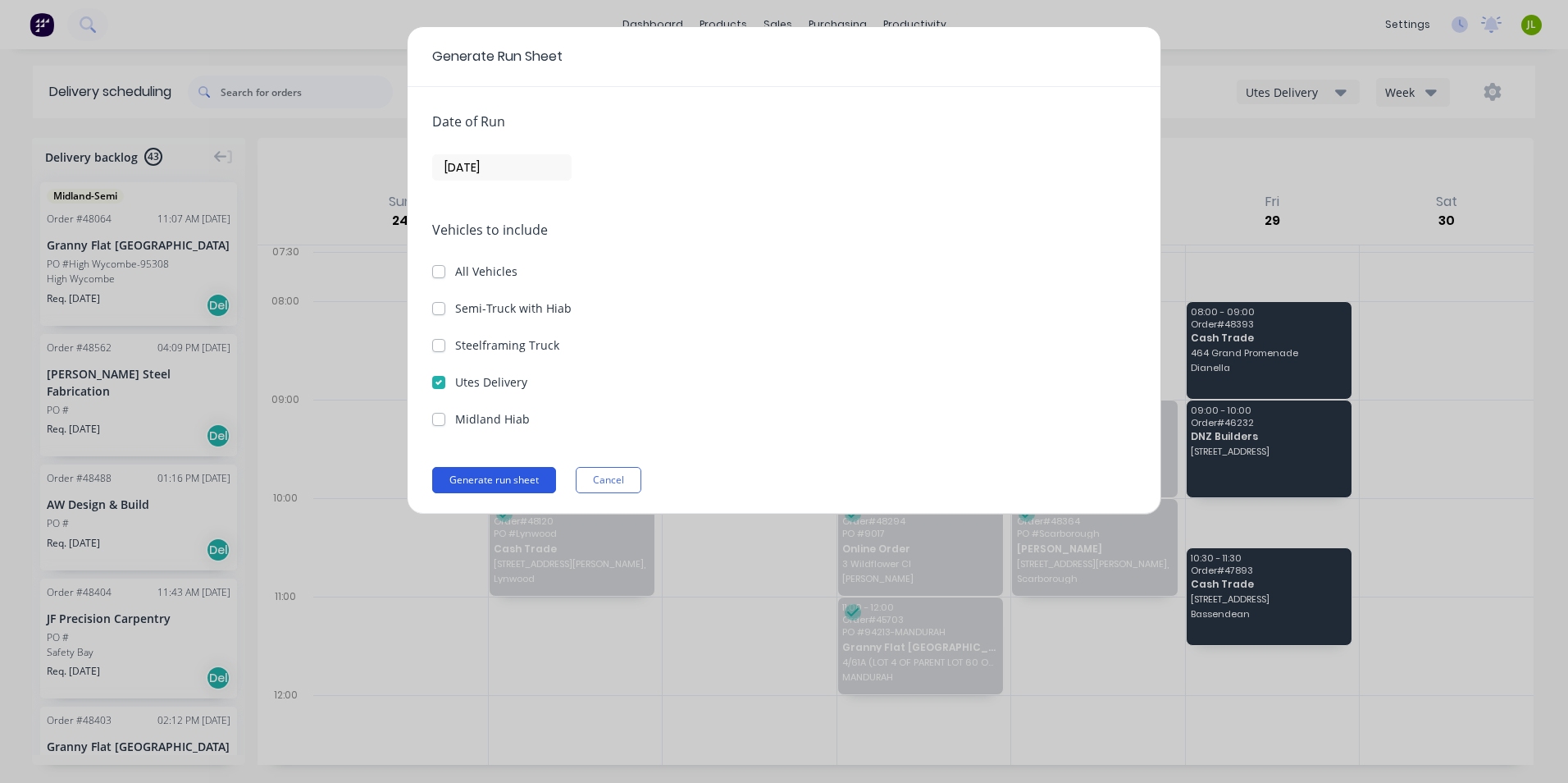
click at [524, 477] on button "Generate run sheet" at bounding box center [494, 479] width 124 height 26
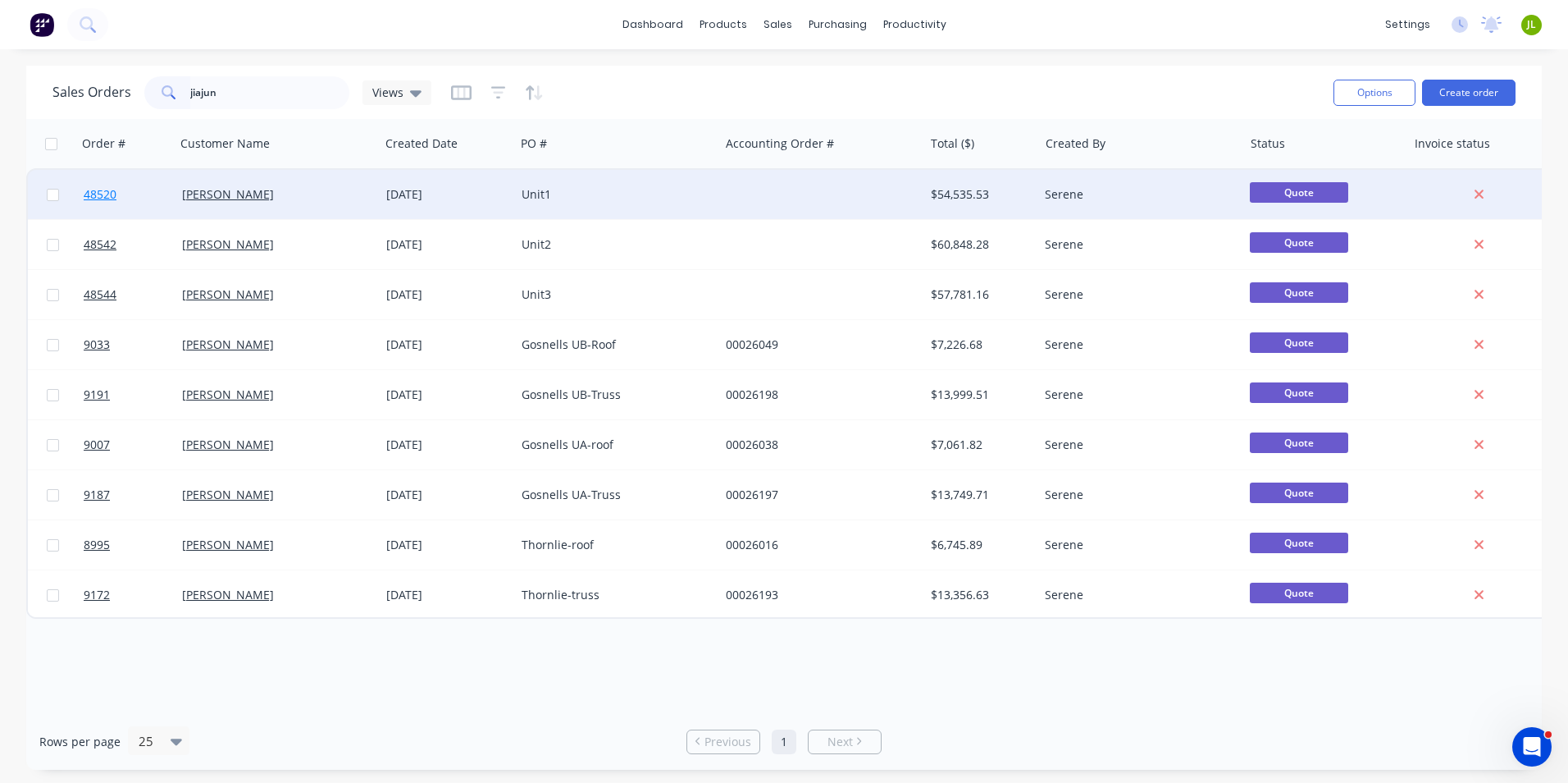
click at [122, 196] on link "48520" at bounding box center [133, 194] width 98 height 50
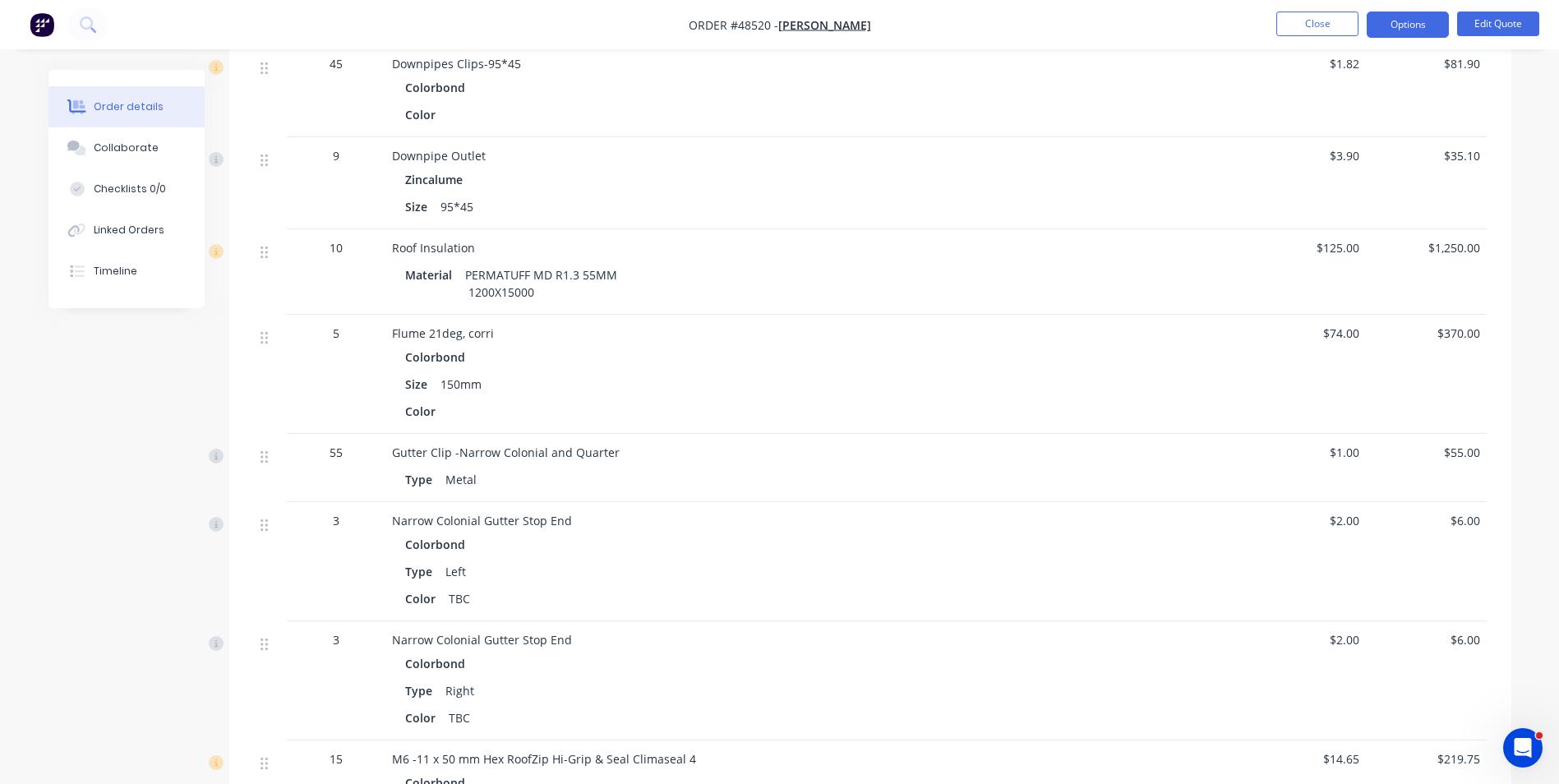
scroll to position [5997, 0]
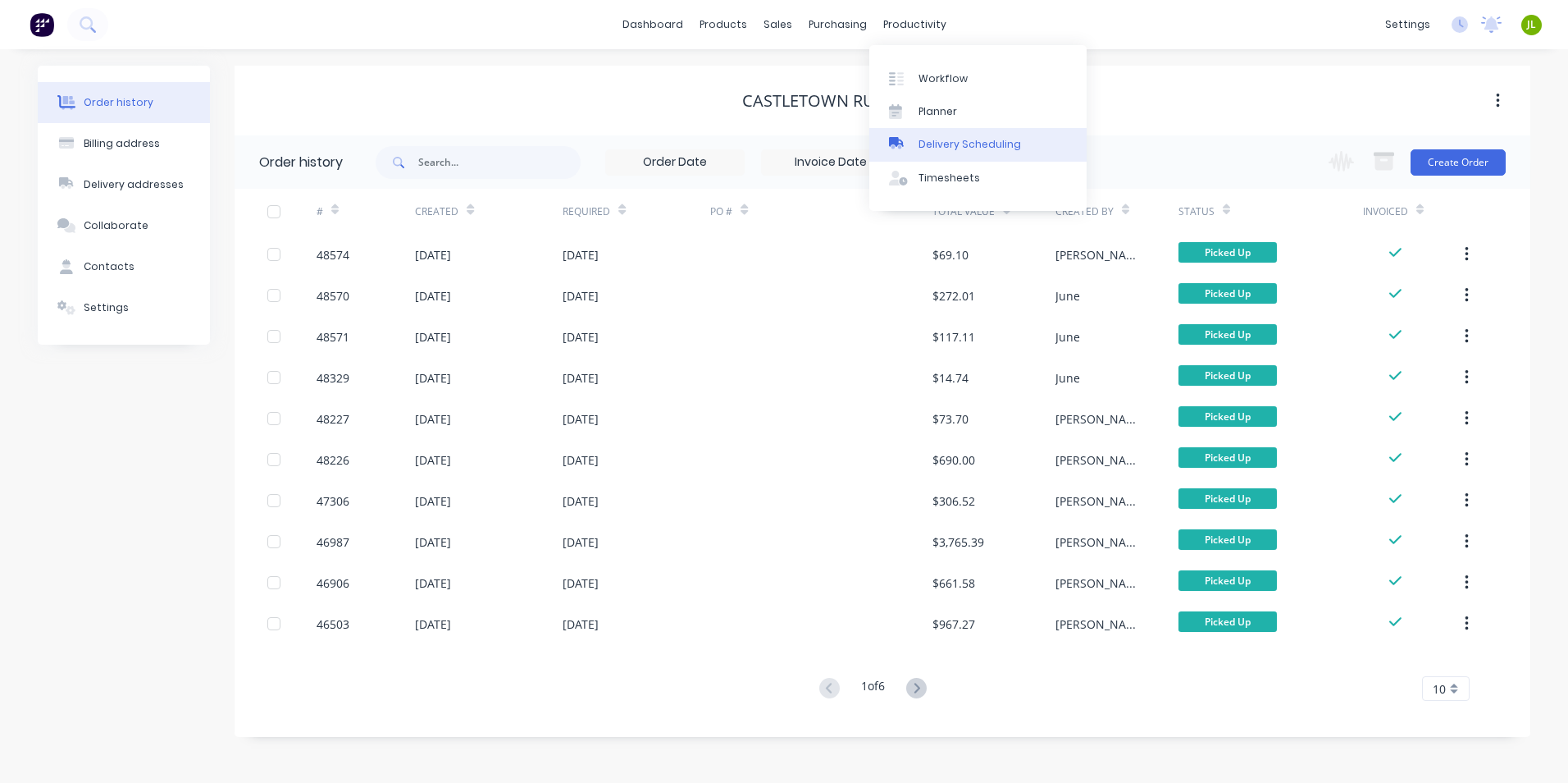
drag, startPoint x: 930, startPoint y: 133, endPoint x: 907, endPoint y: 135, distance: 23.1
click at [930, 135] on link "Delivery Scheduling" at bounding box center [977, 144] width 217 height 33
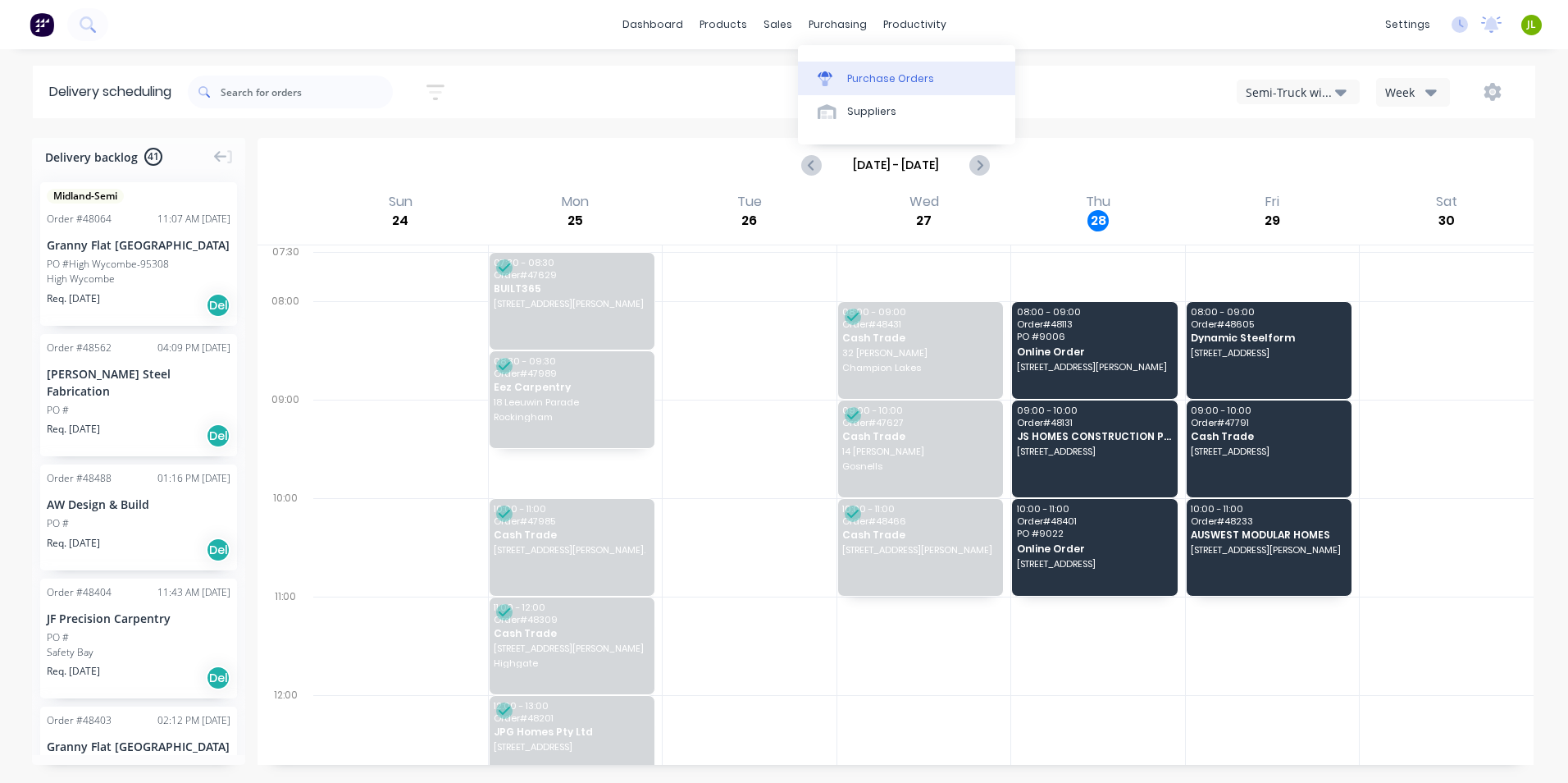
click at [871, 91] on link "Purchase Orders" at bounding box center [906, 77] width 217 height 33
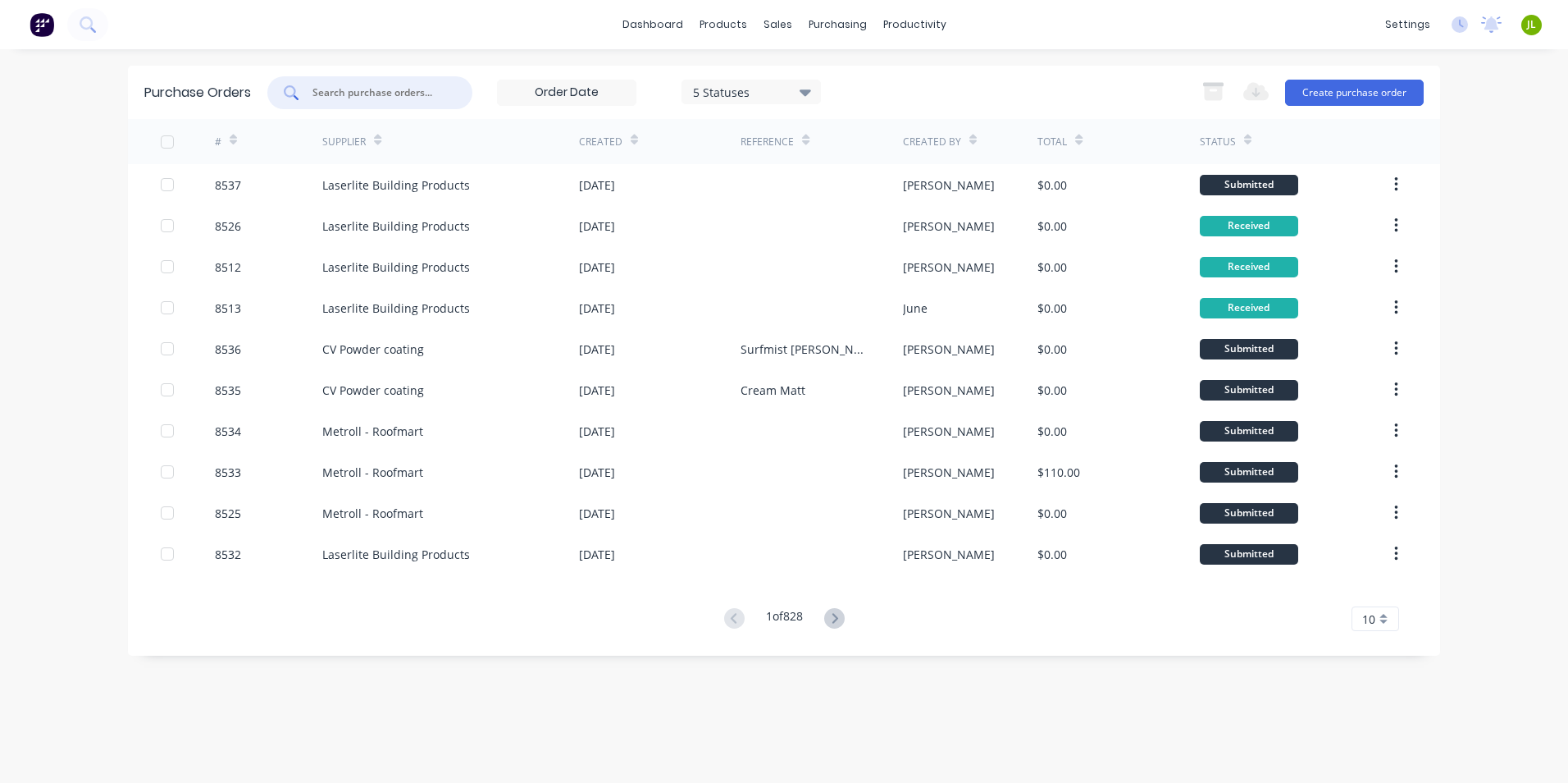
click at [383, 93] on input "text" at bounding box center [379, 93] width 136 height 17
type input "8488"
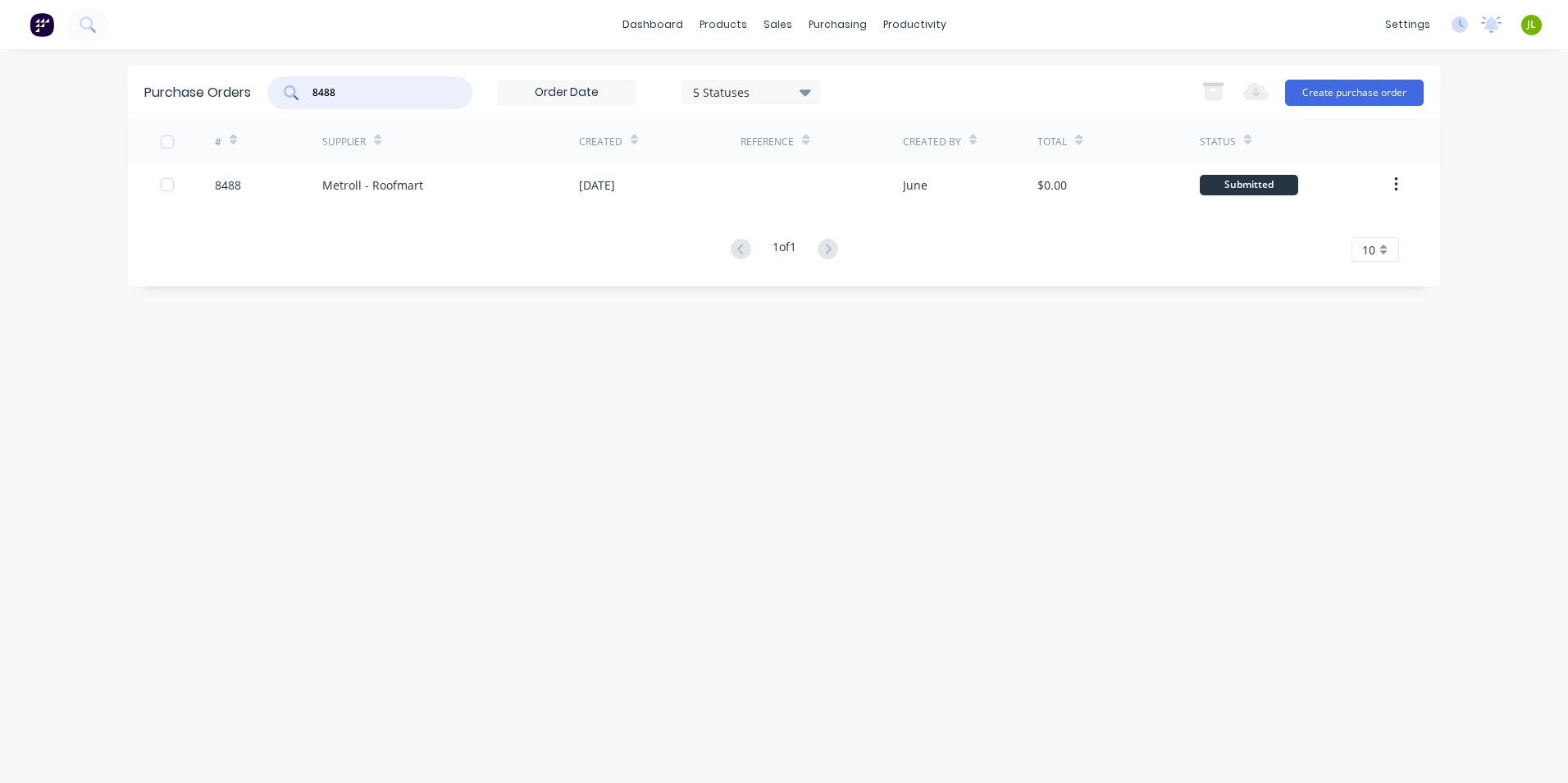
click at [458, 176] on div "Metroll - Roofmart" at bounding box center [451, 185] width 257 height 41
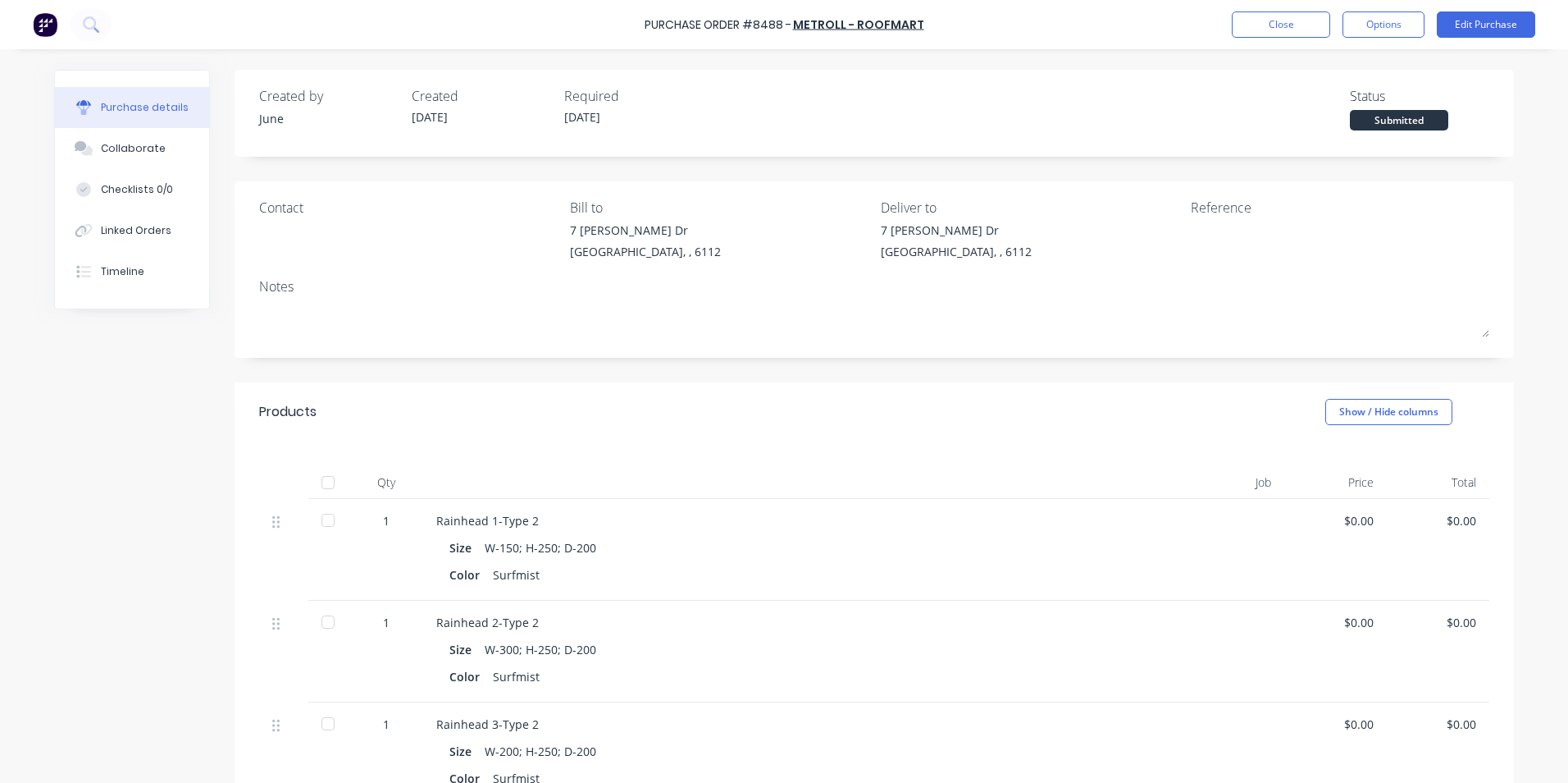
click at [324, 480] on div at bounding box center [328, 482] width 33 height 33
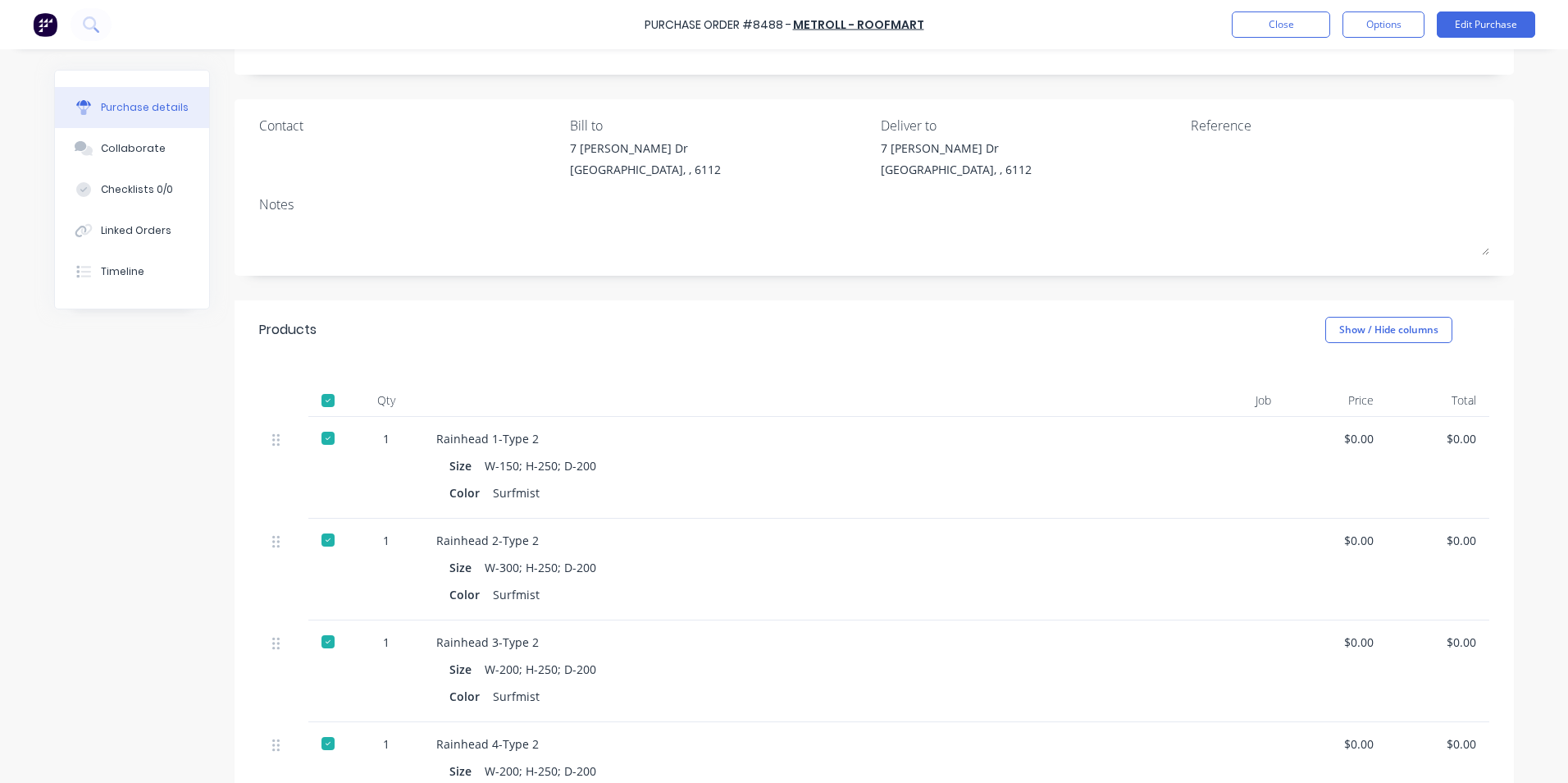
scroll to position [246, 0]
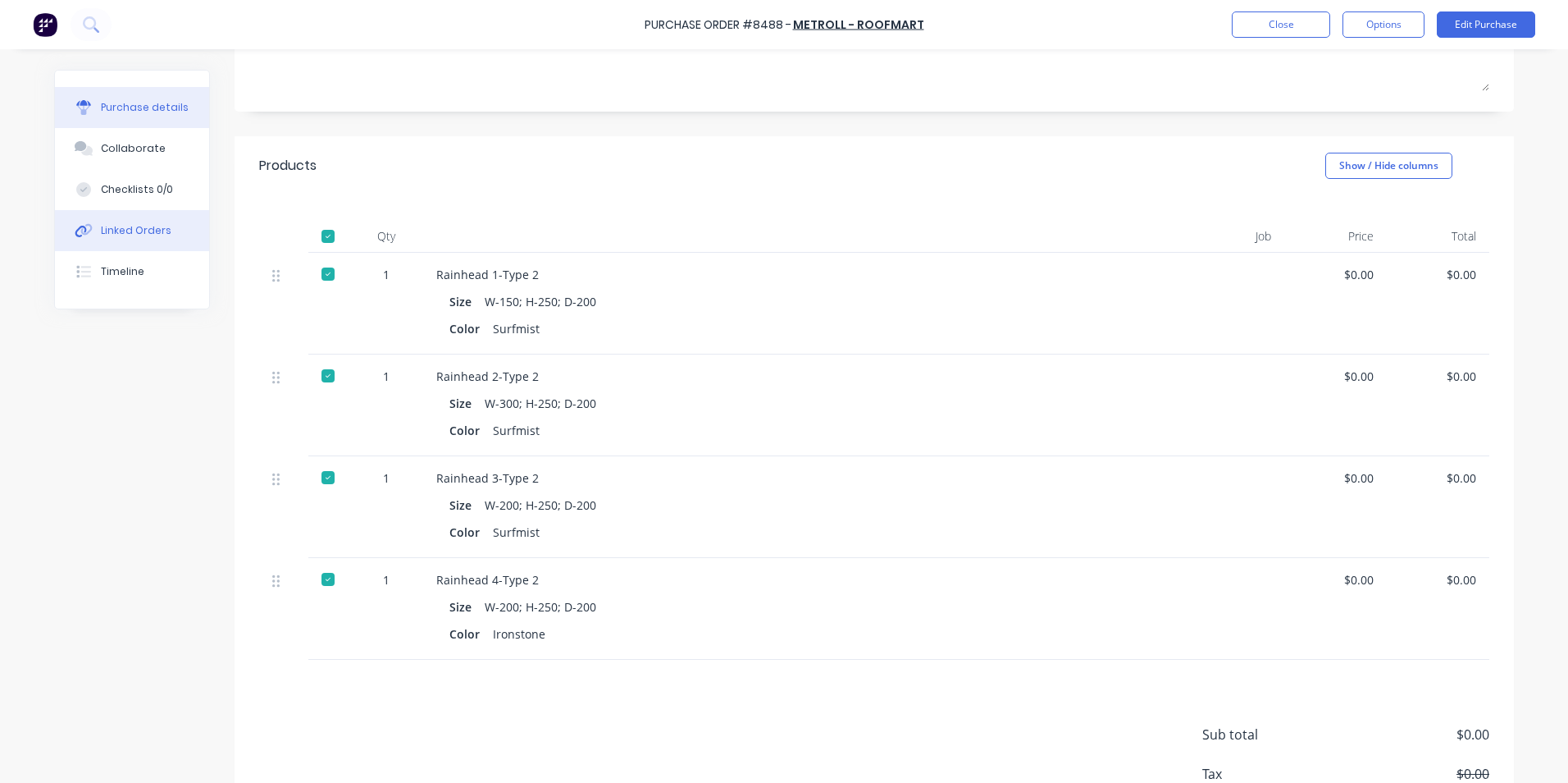
click at [108, 236] on div "Linked Orders" at bounding box center [136, 231] width 70 height 15
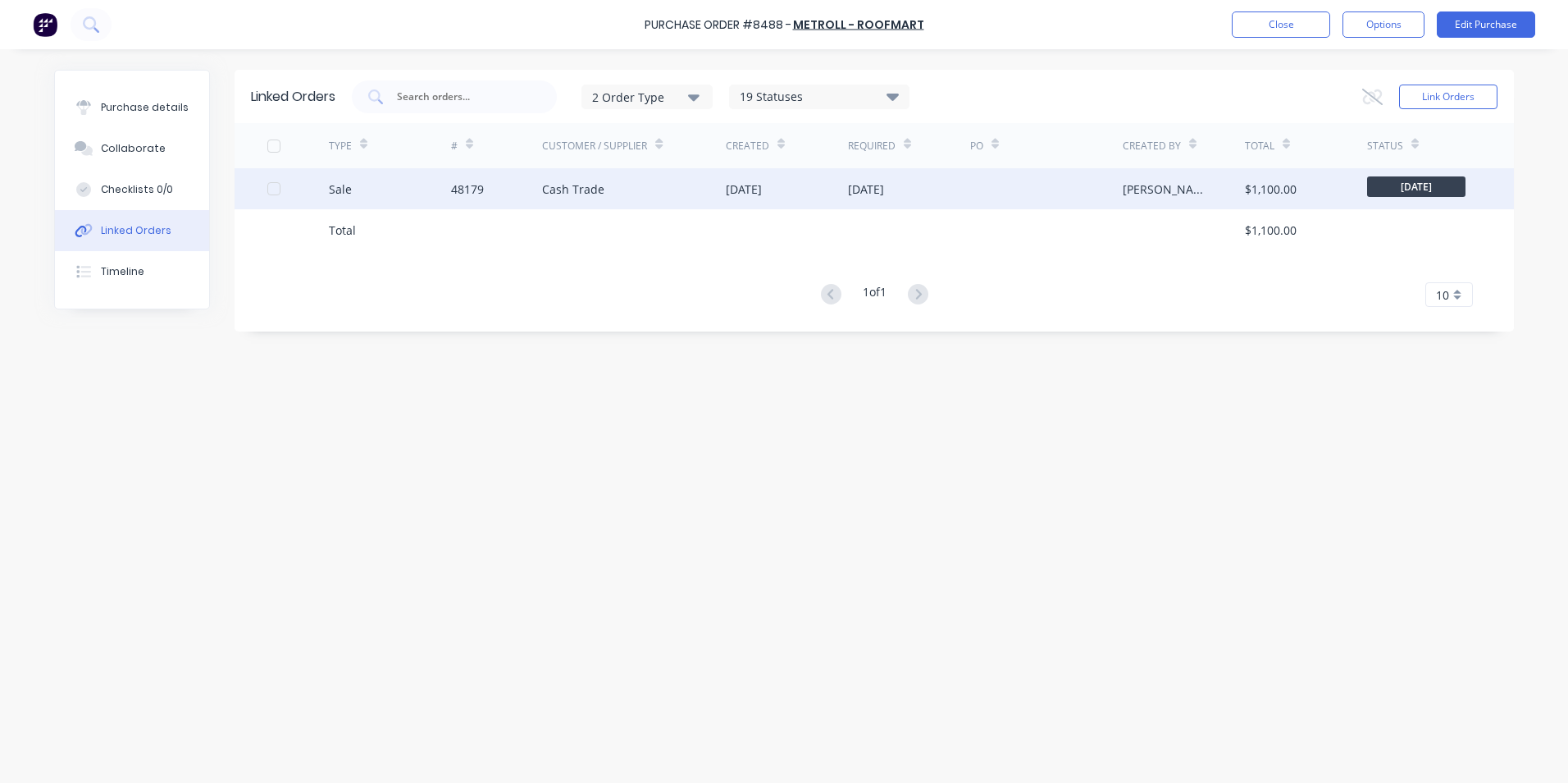
click at [649, 180] on div "Cash Trade" at bounding box center [633, 188] width 184 height 41
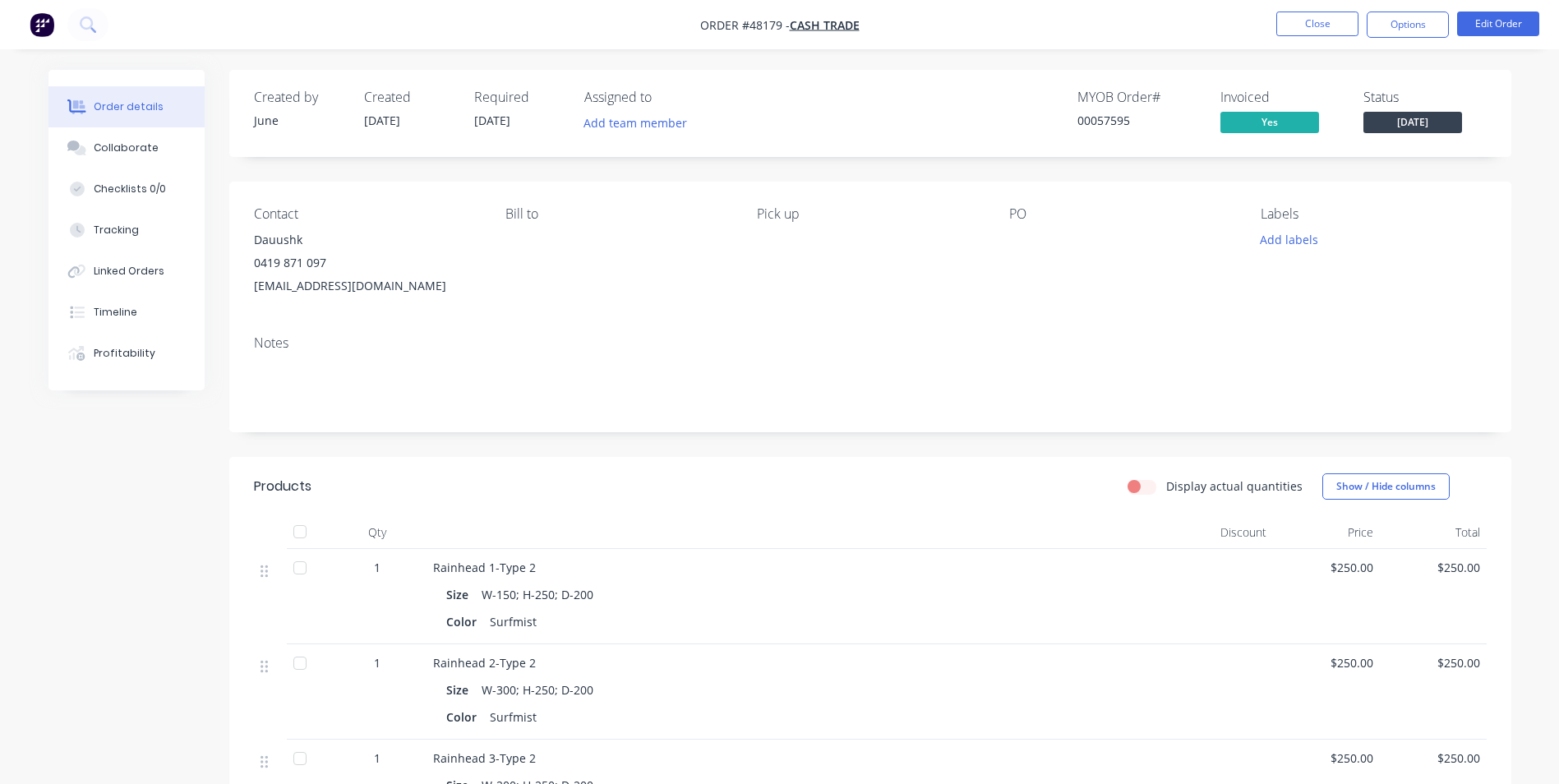
click at [1437, 123] on span "Friday" at bounding box center [1412, 122] width 98 height 20
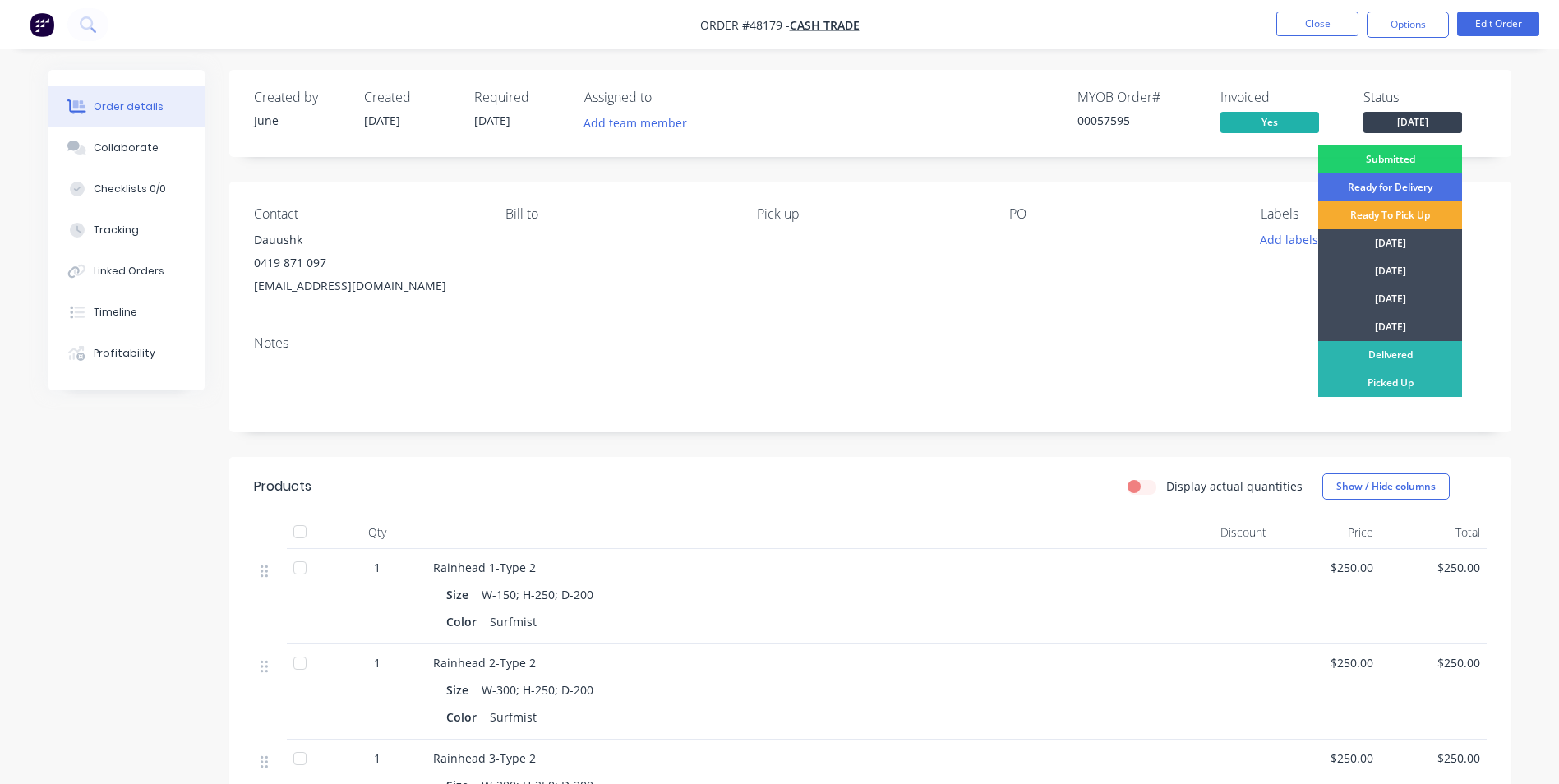
click at [1433, 216] on div "Ready To Pick Up" at bounding box center [1389, 215] width 144 height 28
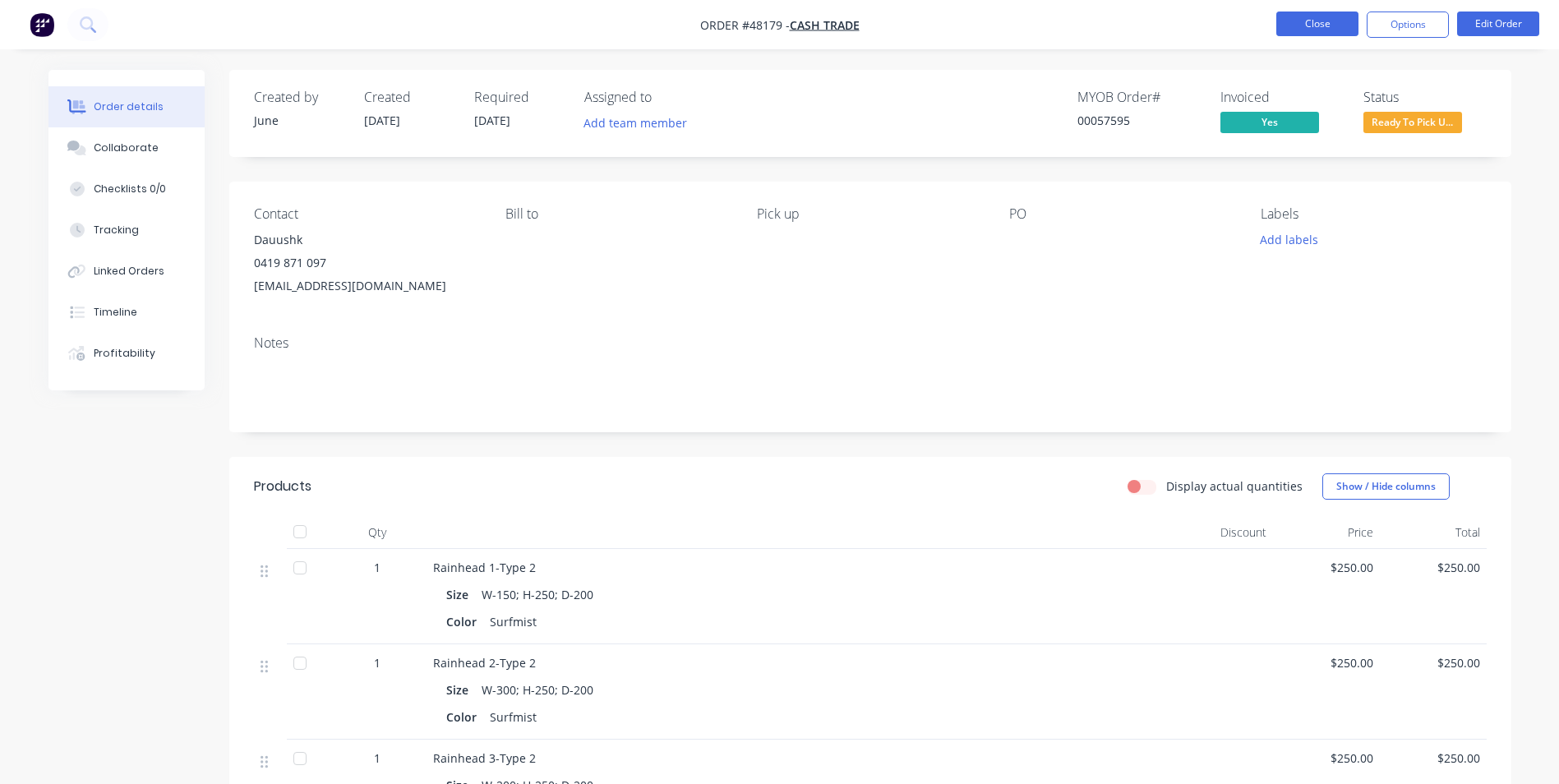
click at [1306, 27] on button "Close" at bounding box center [1317, 24] width 82 height 24
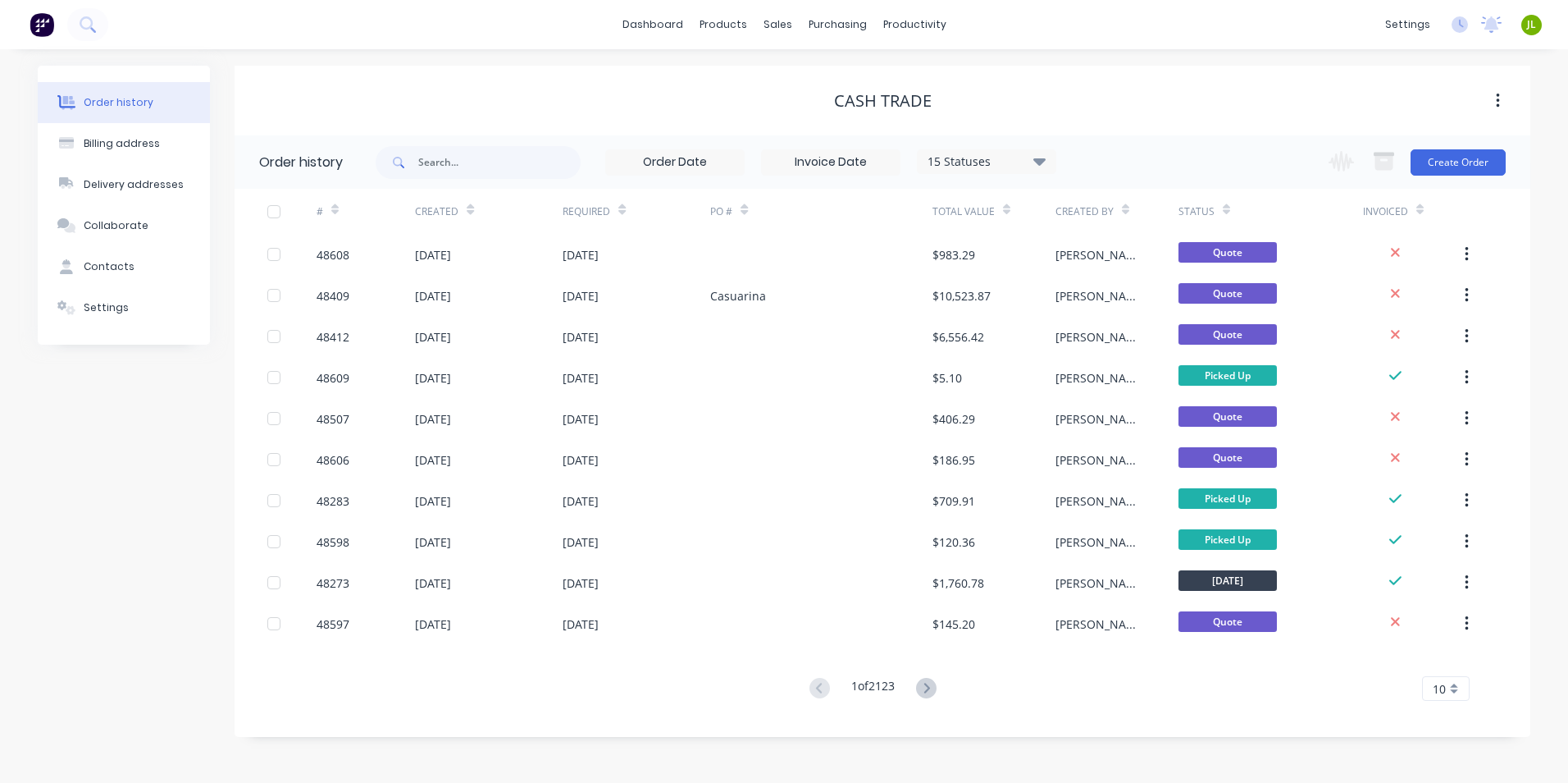
drag, startPoint x: 137, startPoint y: 509, endPoint x: 154, endPoint y: 467, distance: 45.3
click at [137, 509] on div "Order history Billing address Delivery addresses Collaborate Contacts Settings" at bounding box center [123, 401] width 172 height 671
click at [810, 76] on div "Sales Orders" at bounding box center [838, 79] width 67 height 15
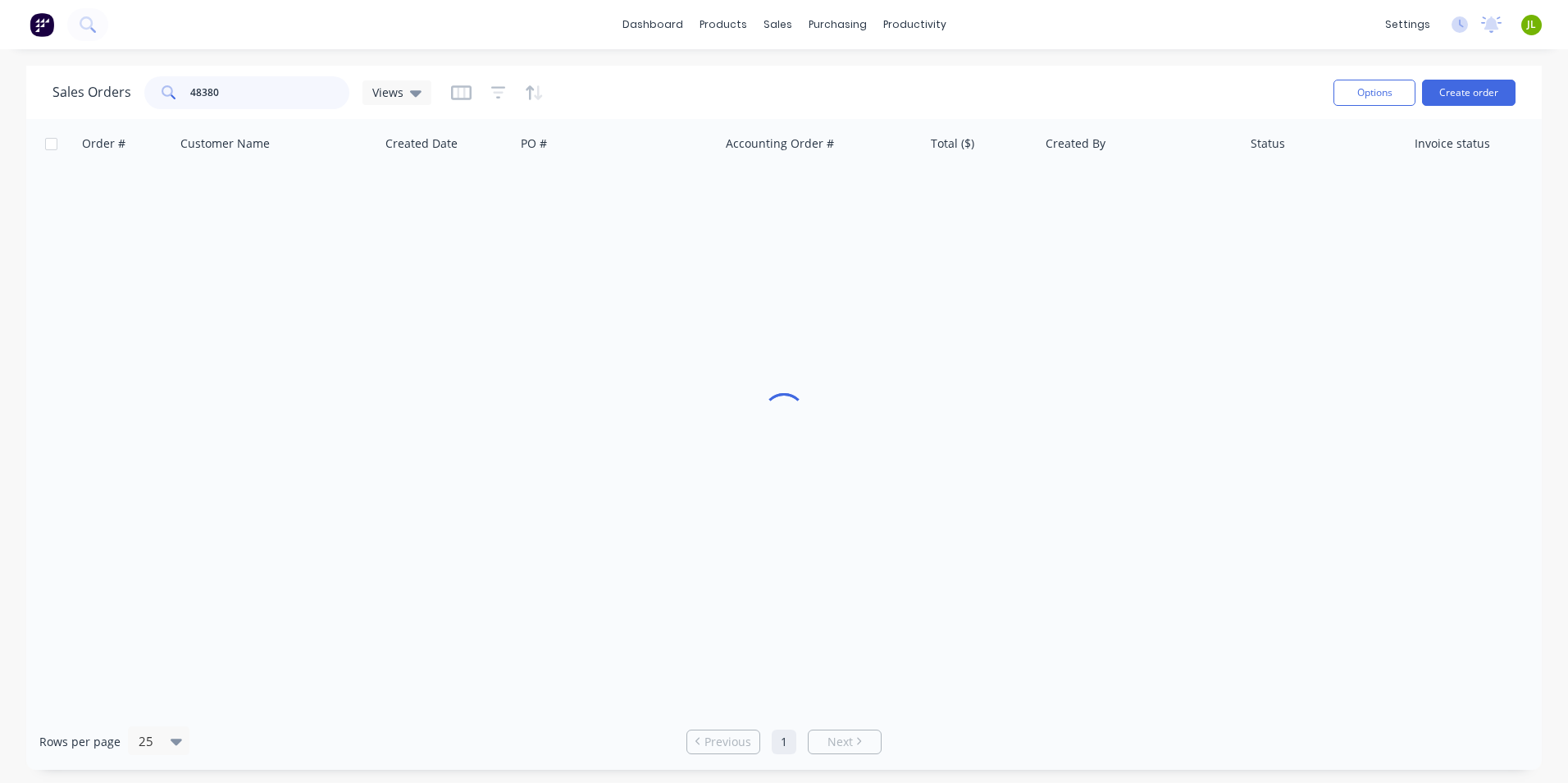
drag, startPoint x: 267, startPoint y: 107, endPoint x: 194, endPoint y: 93, distance: 74.3
click at [194, 93] on input "48380" at bounding box center [270, 92] width 160 height 33
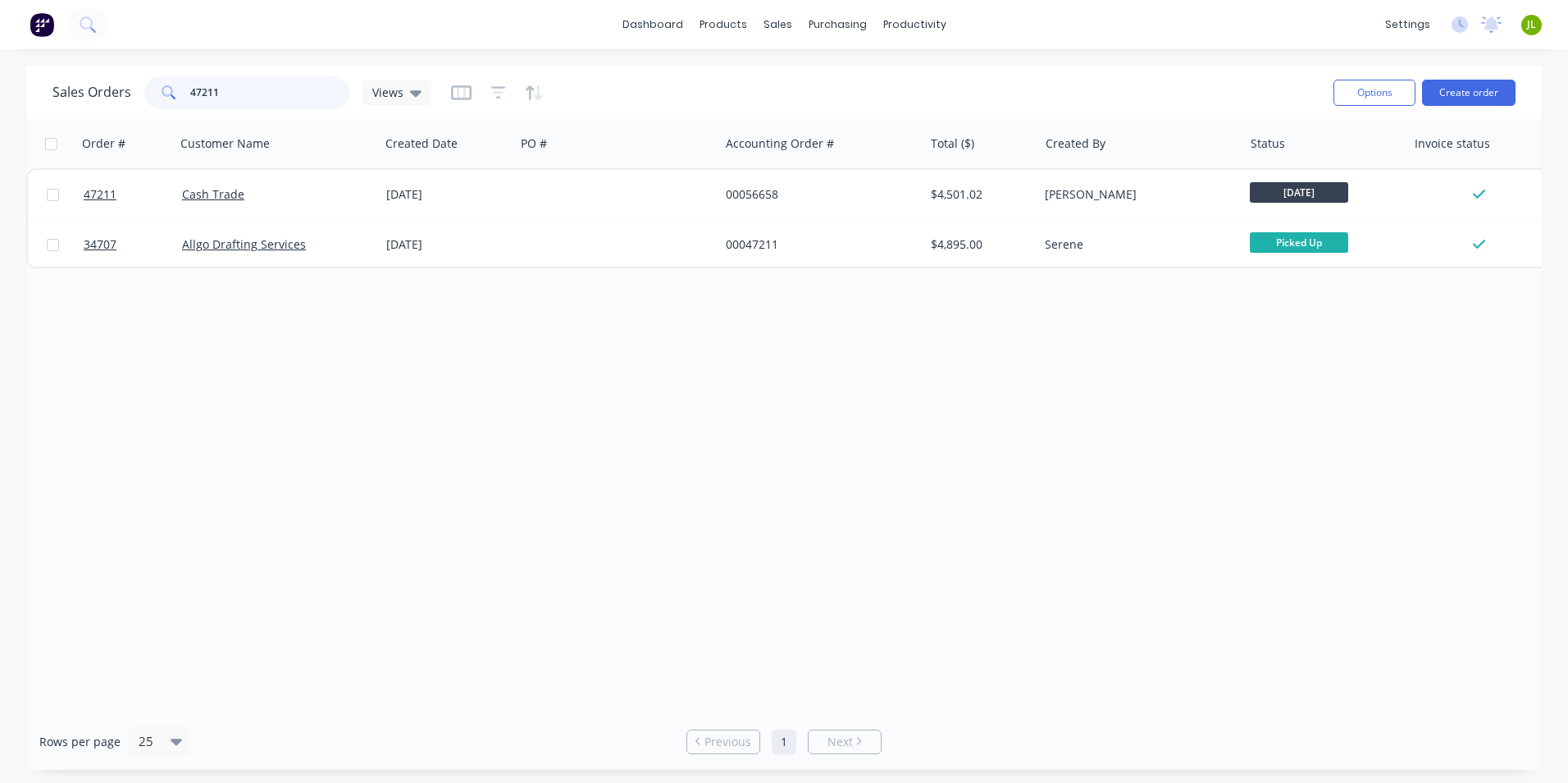
drag, startPoint x: 59, startPoint y: 103, endPoint x: 48, endPoint y: 103, distance: 11.0
click at [48, 103] on div "Sales Orders 47211 Views Options Create order" at bounding box center [784, 92] width 1516 height 54
type input "47028"
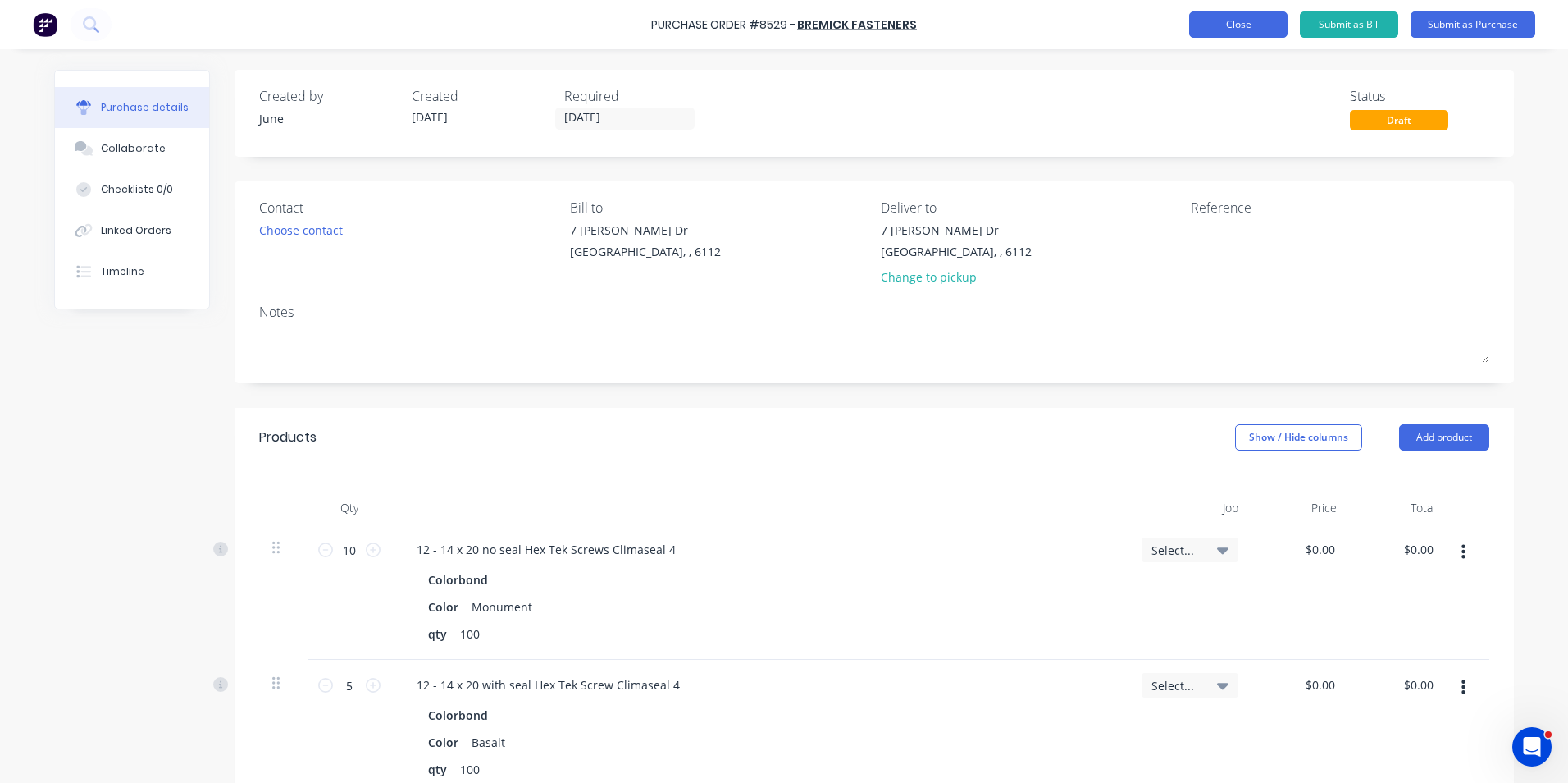
click at [1252, 33] on button "Close" at bounding box center [1238, 24] width 98 height 26
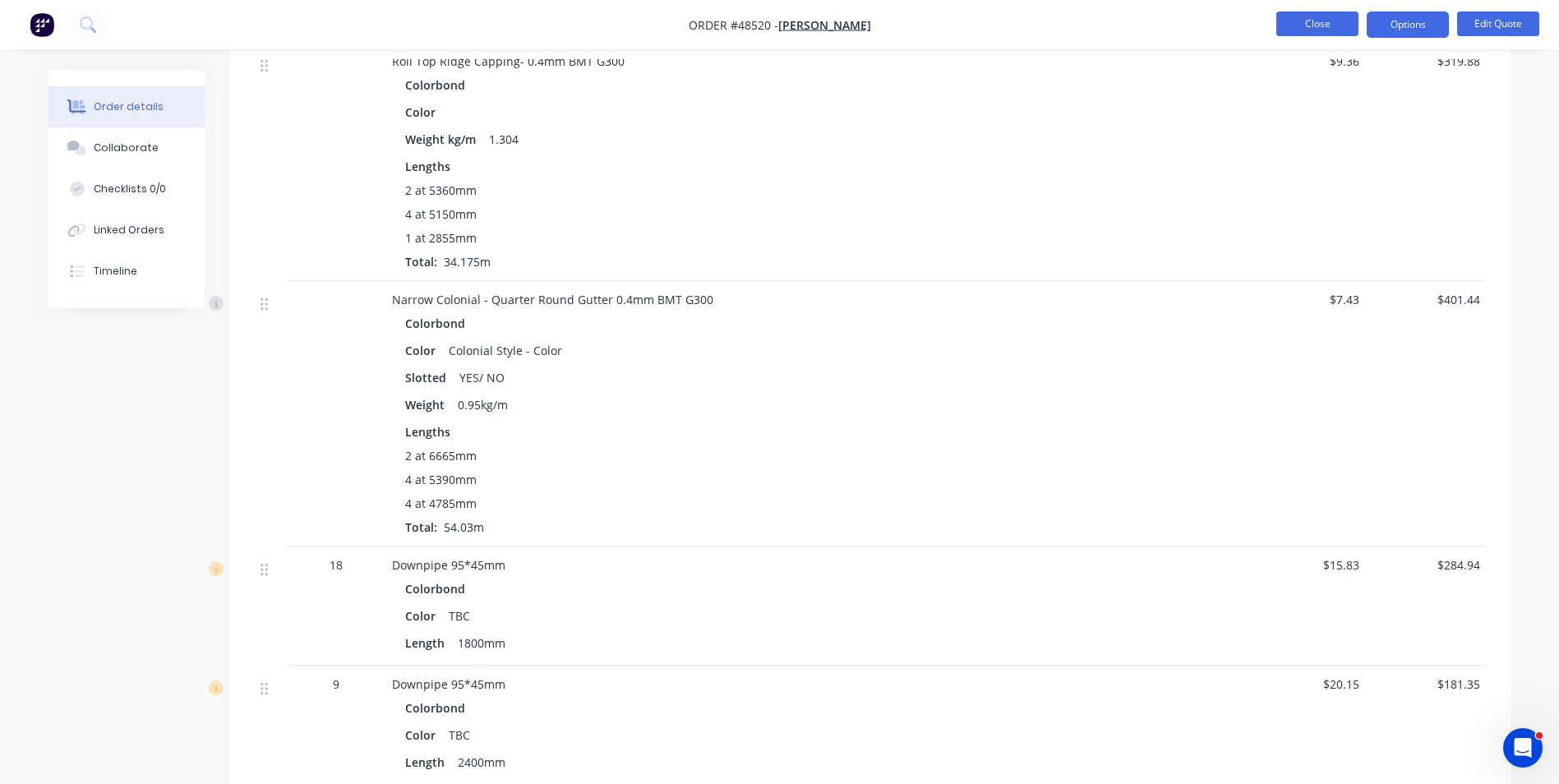
click at [1310, 17] on button "Close" at bounding box center [1317, 24] width 82 height 24
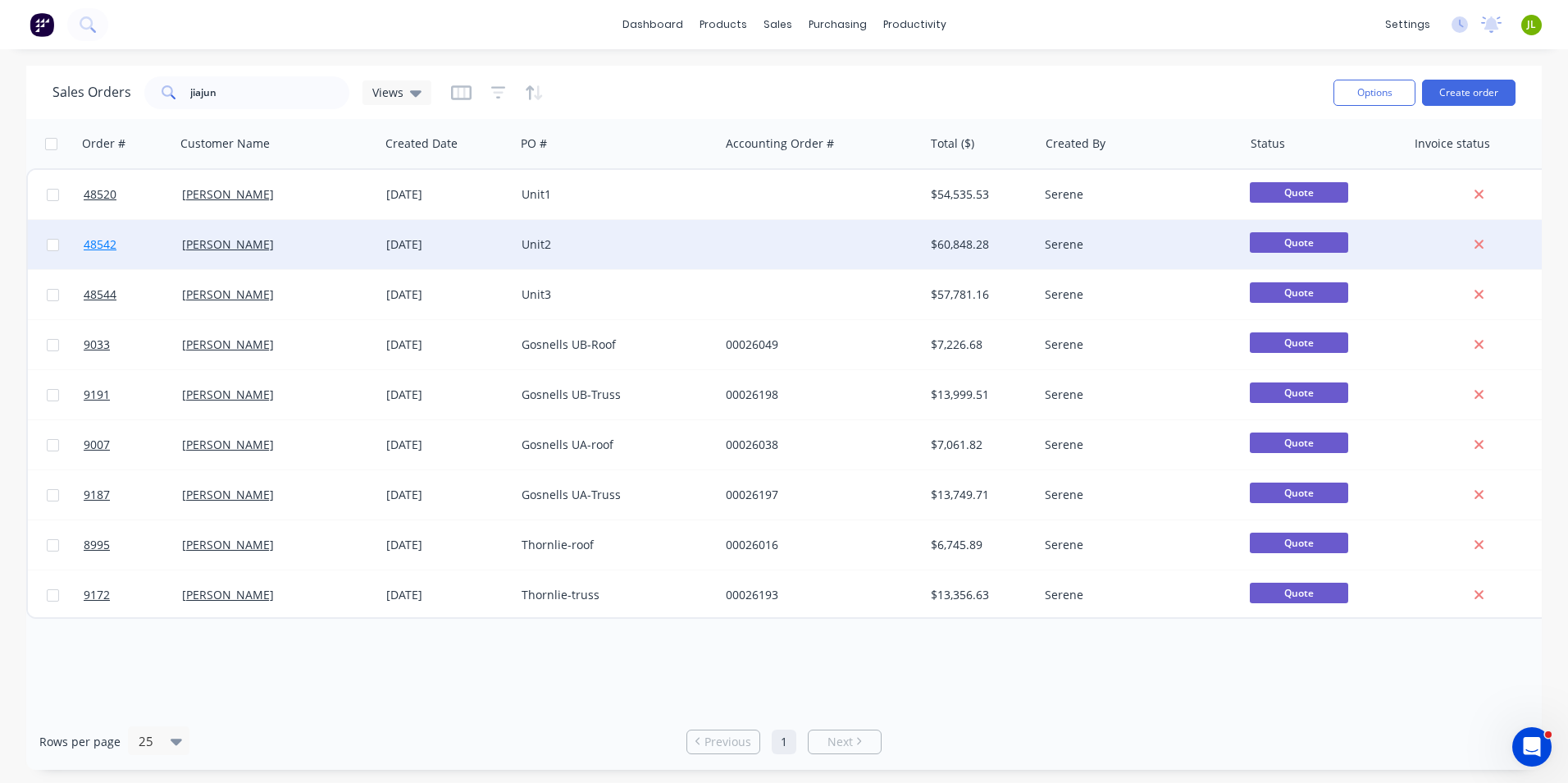
click at [88, 238] on span "48542" at bounding box center [100, 245] width 33 height 17
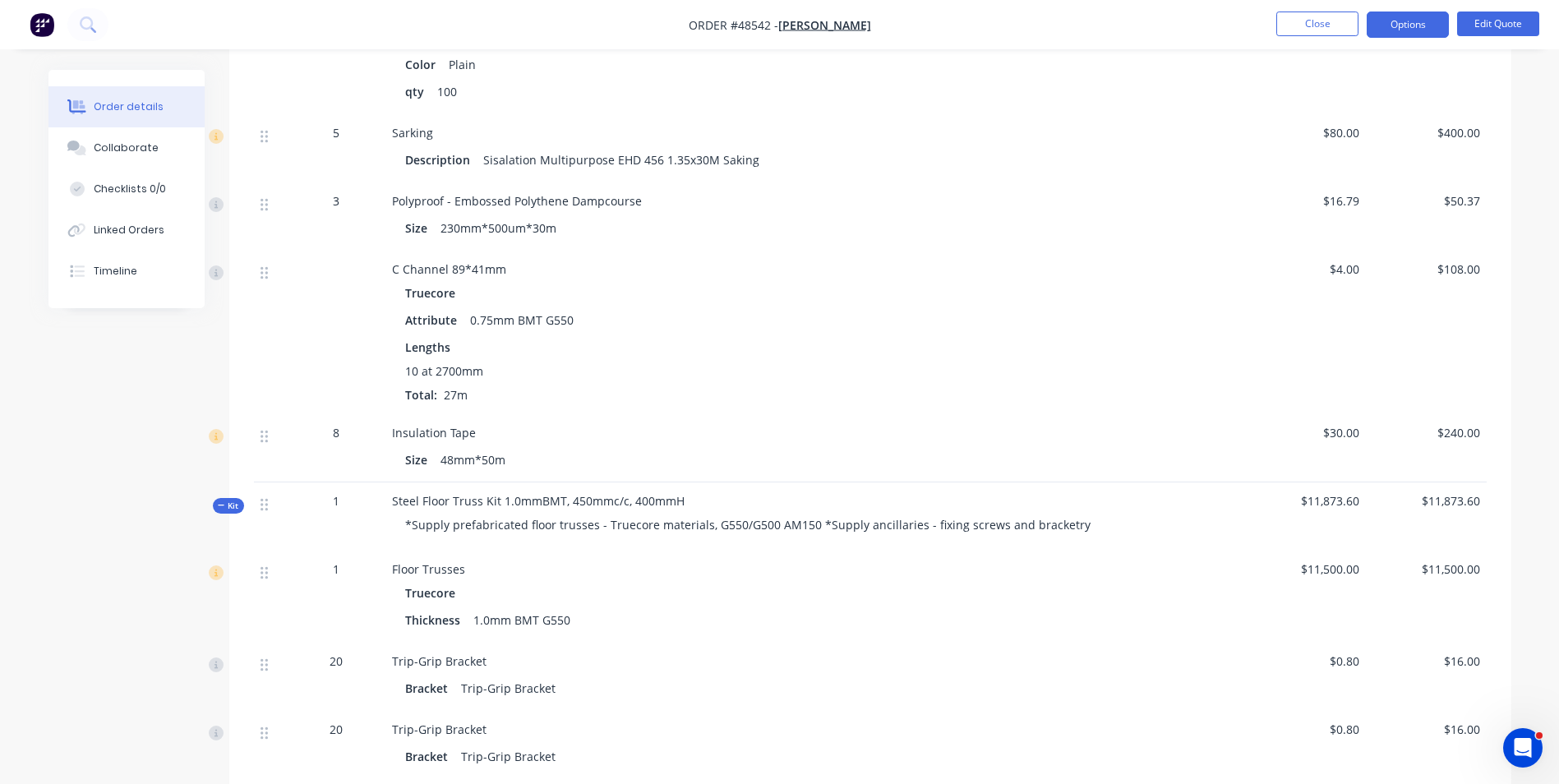
scroll to position [1352, 0]
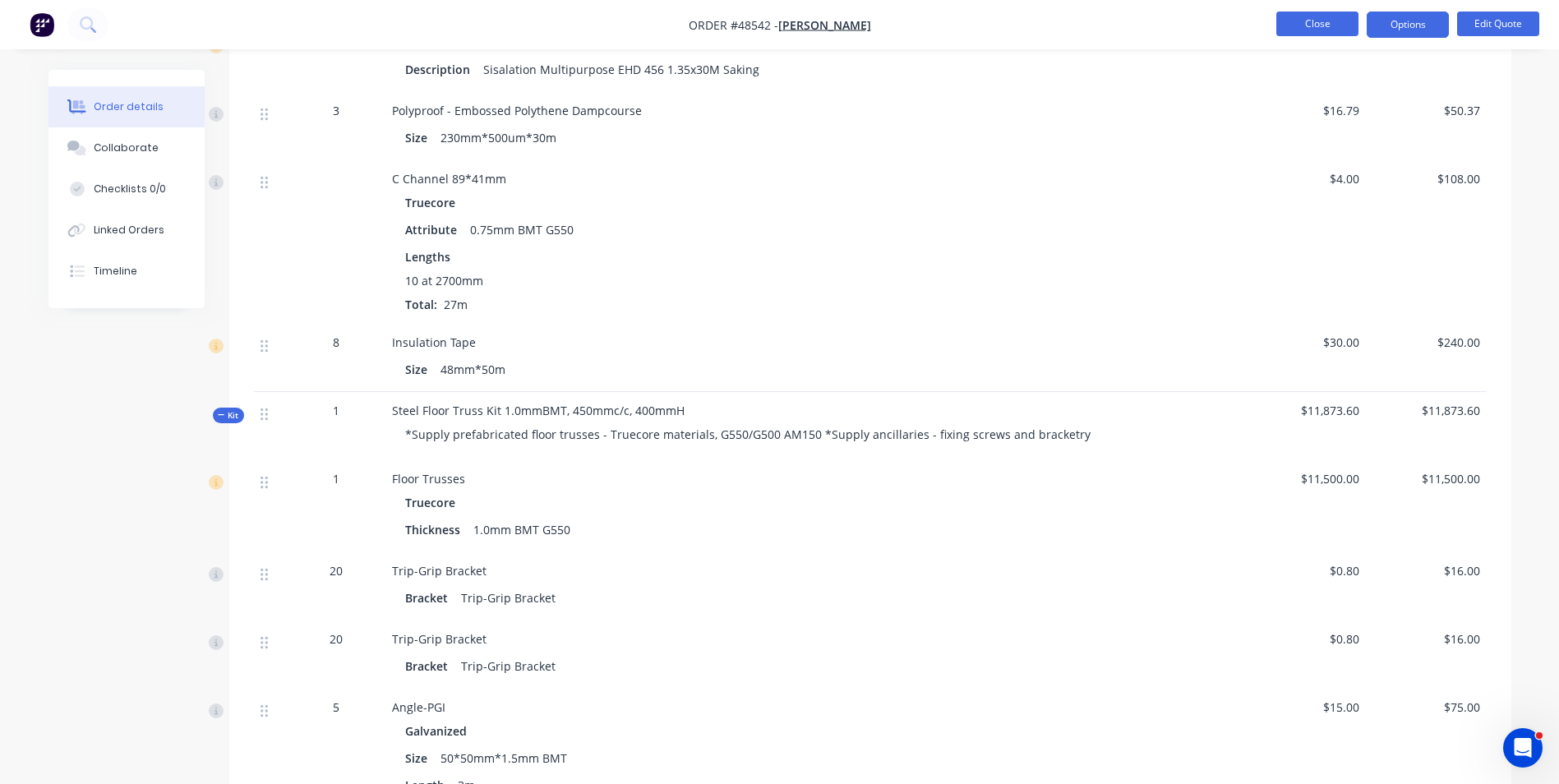
click at [1318, 34] on button "Close" at bounding box center [1317, 24] width 82 height 24
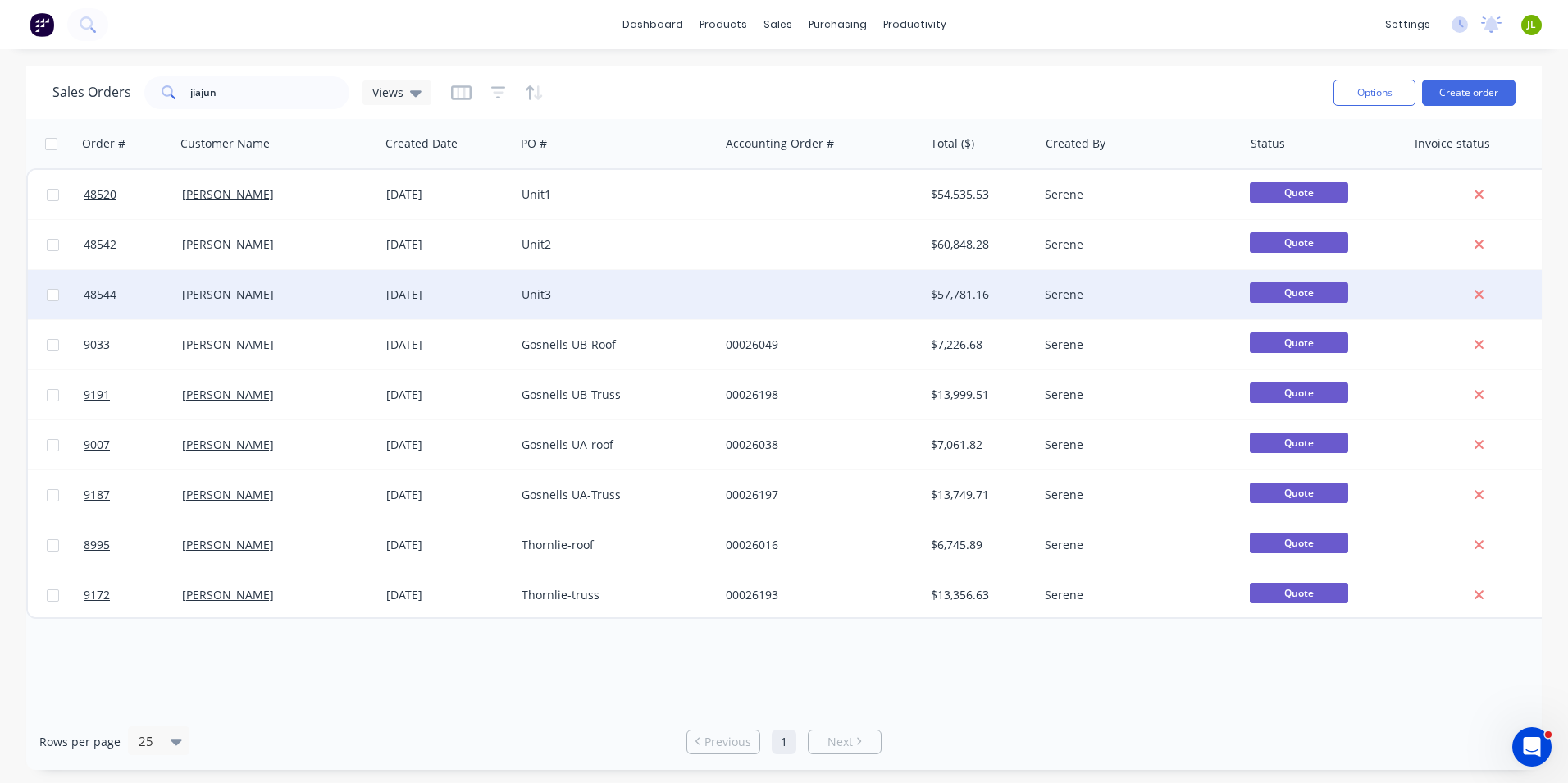
click at [185, 304] on div "Jiajun Lin" at bounding box center [277, 295] width 204 height 50
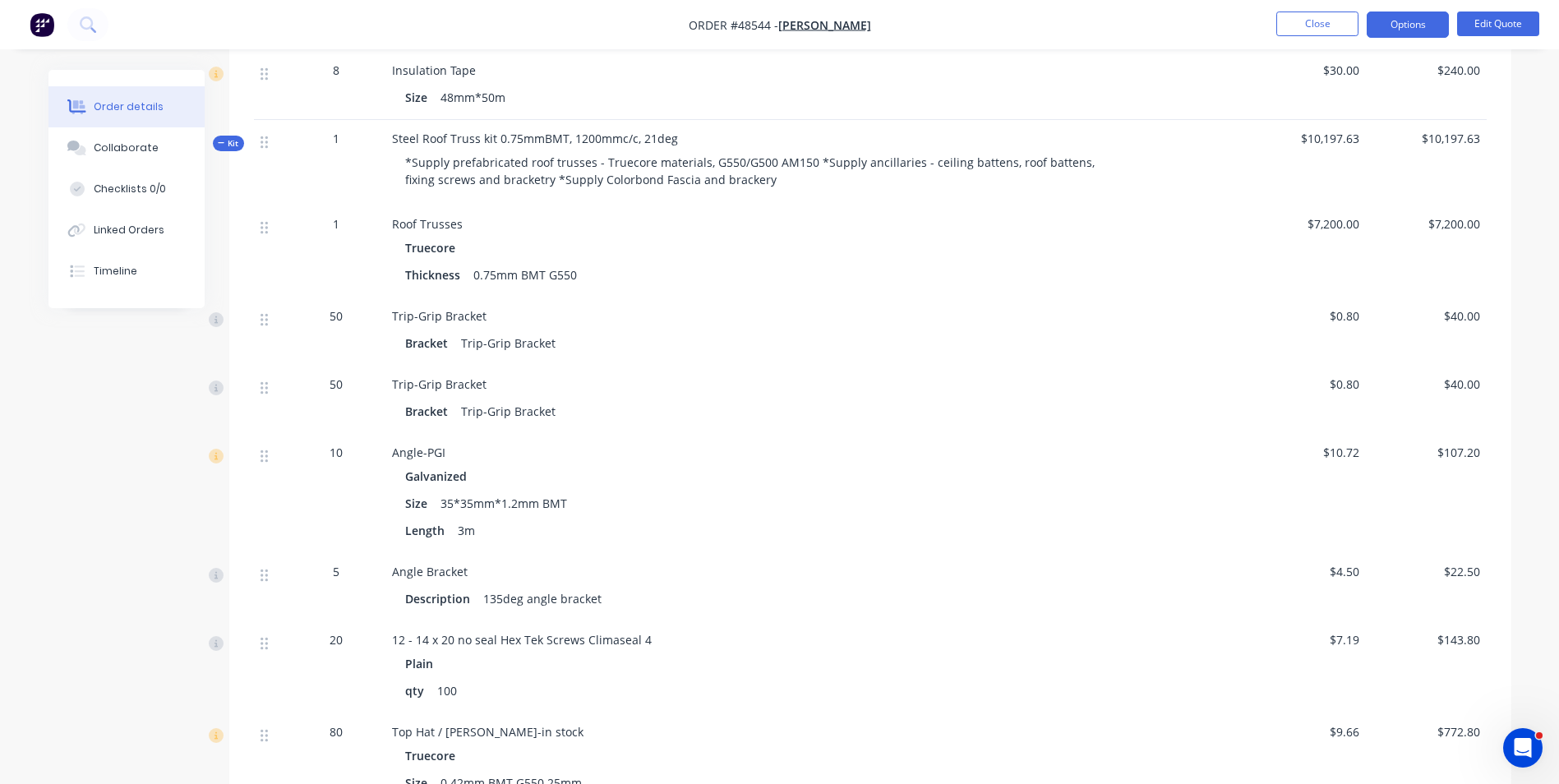
scroll to position [3204, 0]
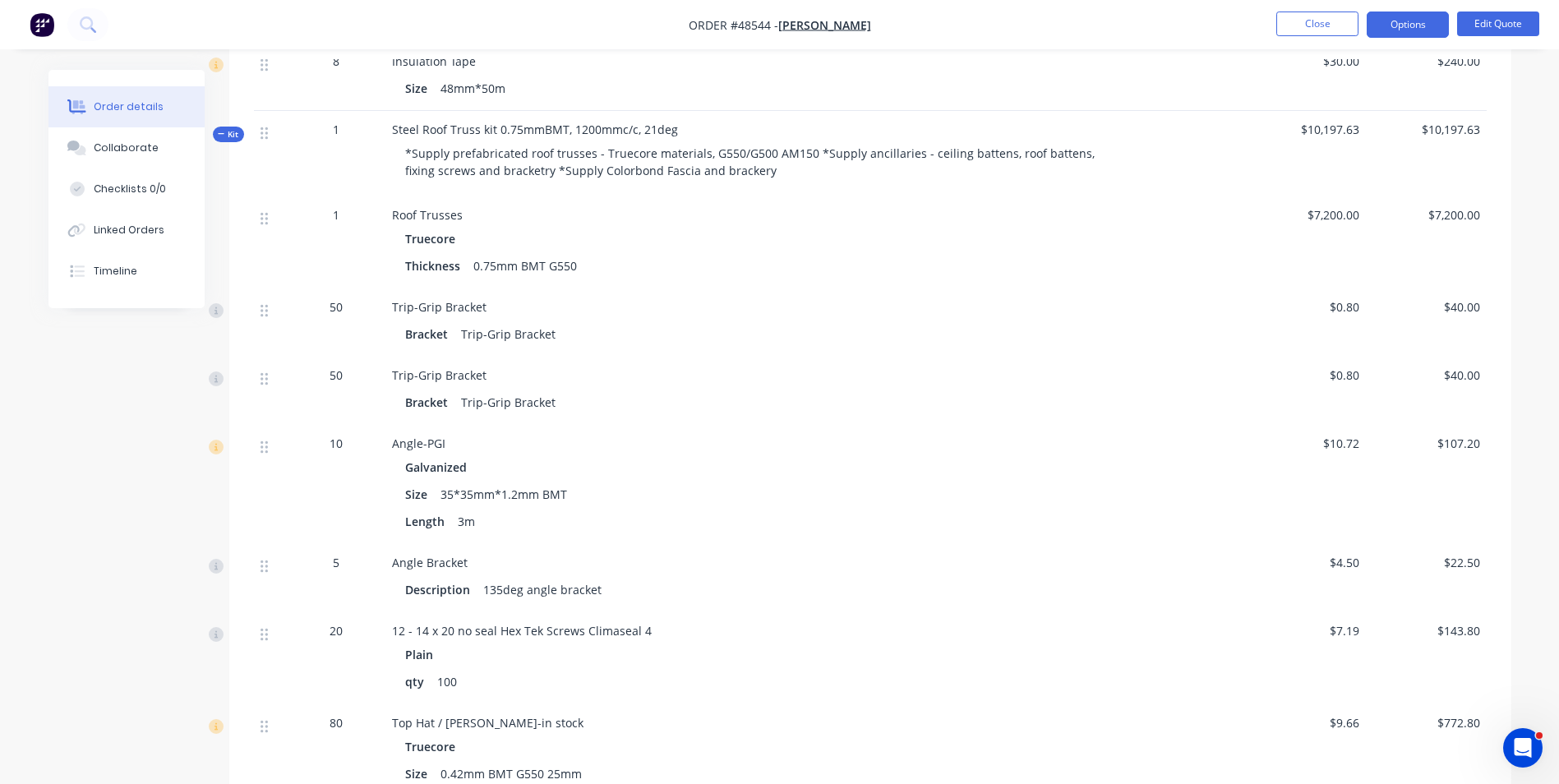
click at [1064, 390] on div "Bracket Trip-Grip Bracket" at bounding box center [755, 402] width 700 height 24
